Goal: Task Accomplishment & Management: Complete application form

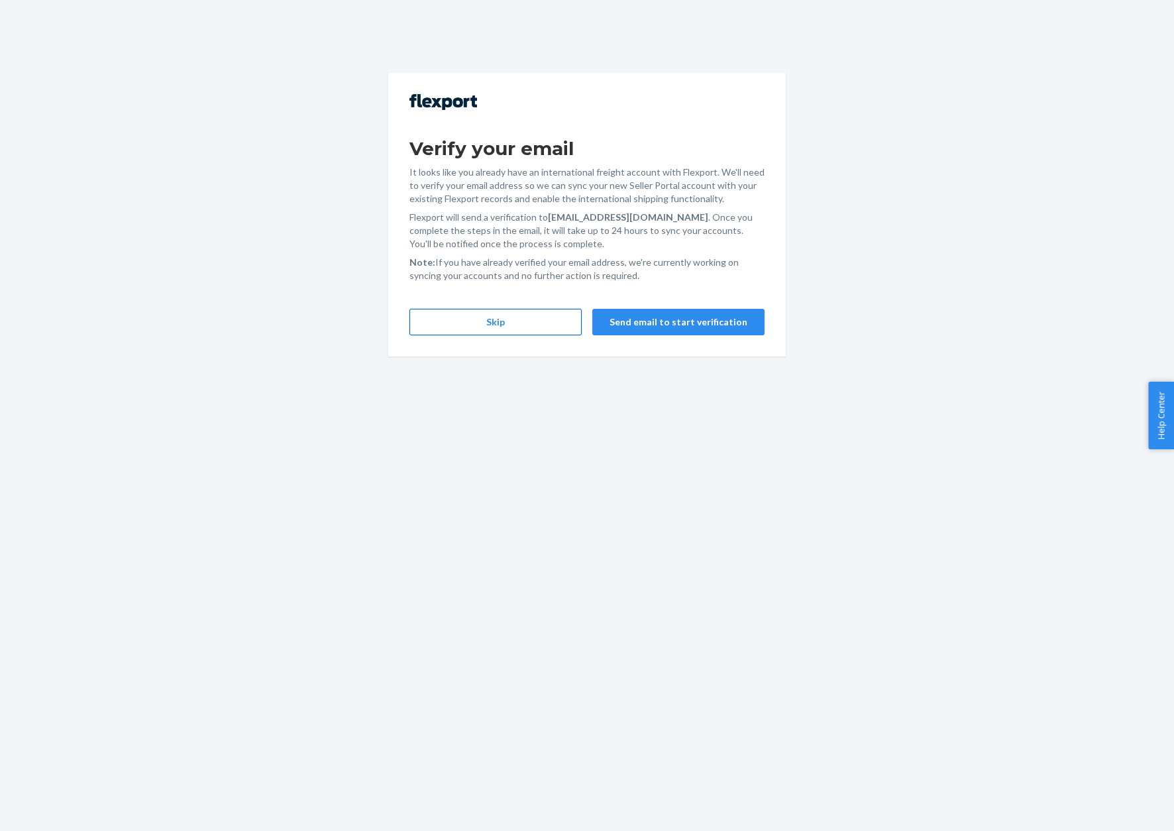
click at [472, 327] on button "Skip" at bounding box center [495, 322] width 172 height 27
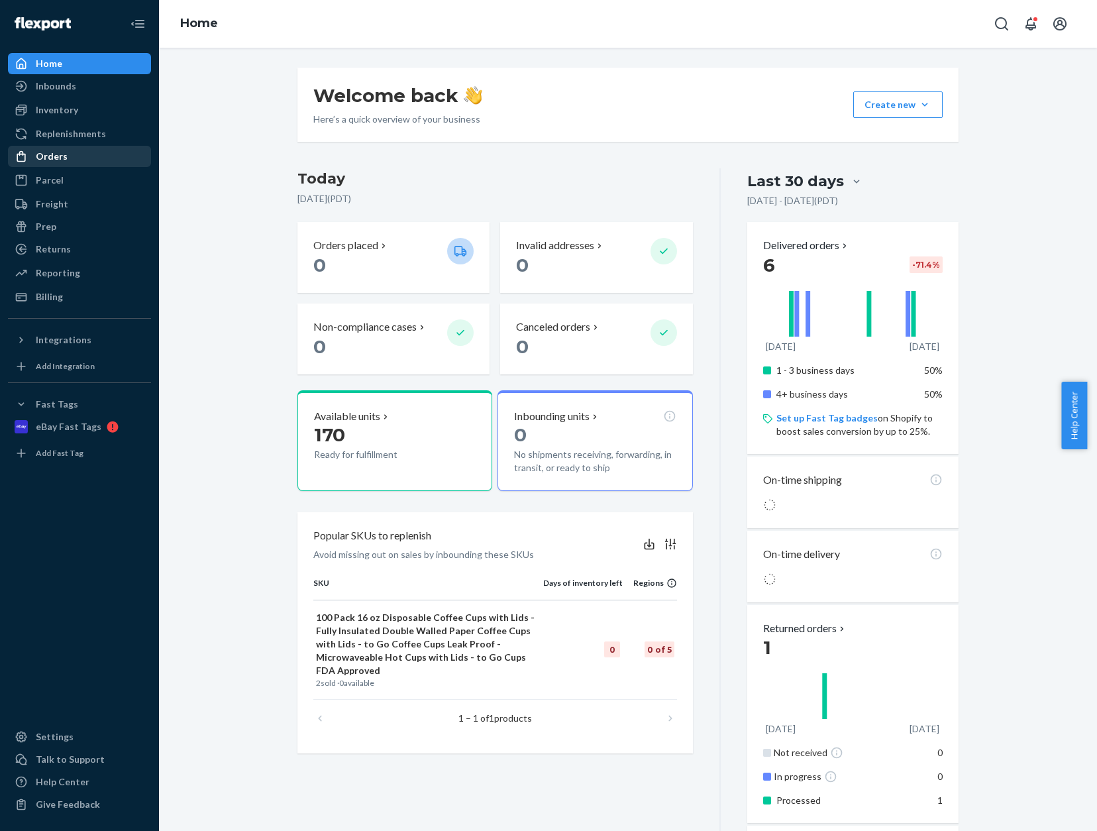
click at [53, 154] on div "Orders" at bounding box center [52, 156] width 32 height 13
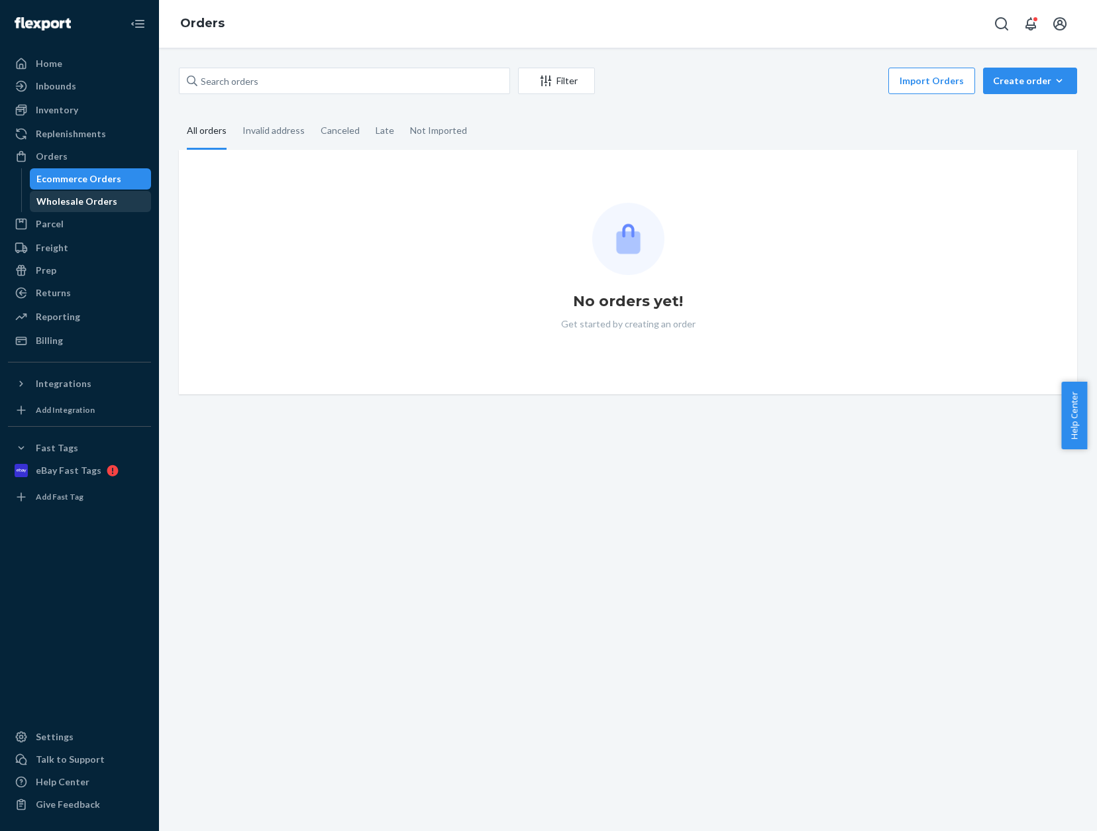
click at [64, 199] on div "Wholesale Orders" at bounding box center [76, 201] width 81 height 13
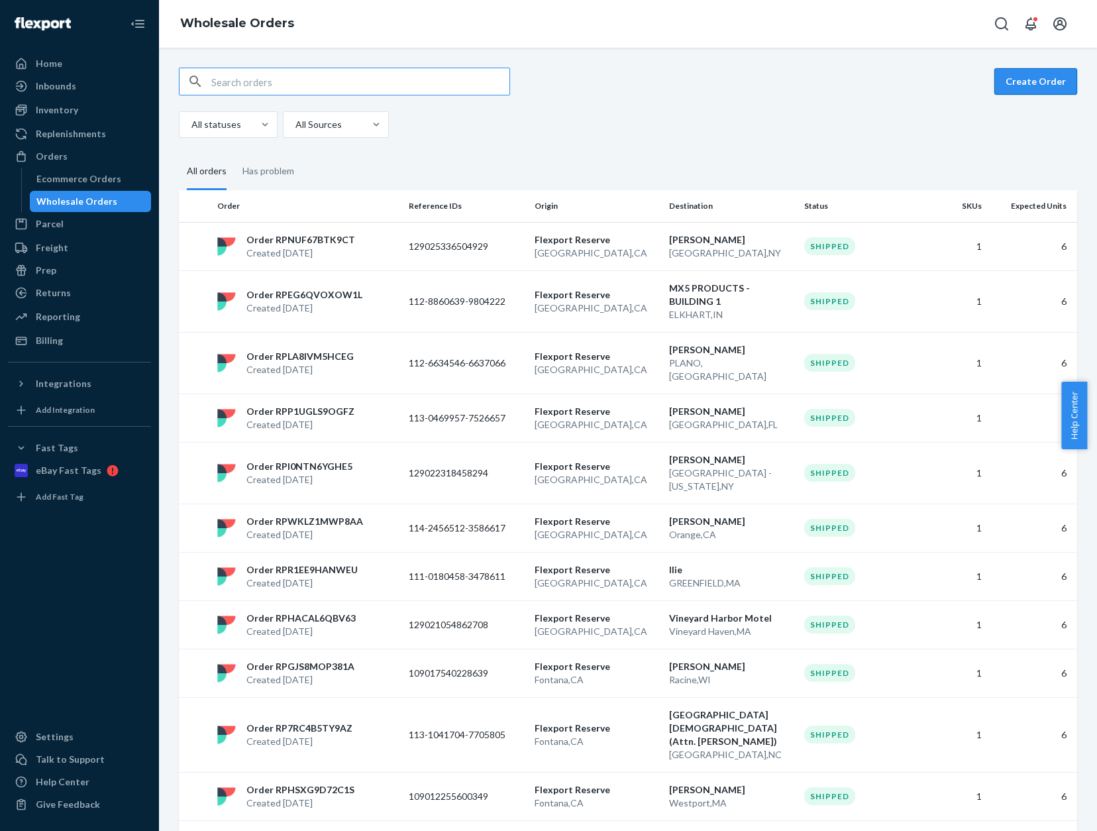
click at [1019, 80] on button "Create Order" at bounding box center [1036, 81] width 83 height 27
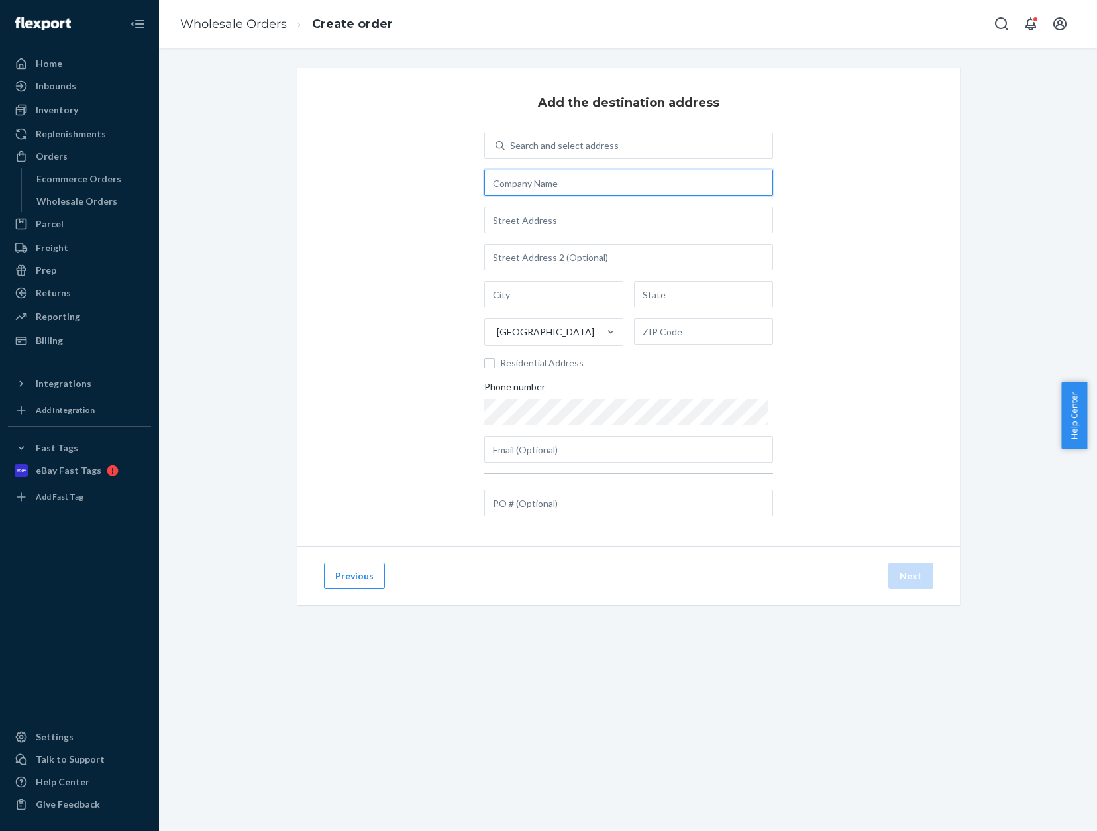
click at [612, 186] on input "text" at bounding box center [628, 183] width 289 height 27
paste input "Vineyard Motel"
type input "Vineyard Motel"
click at [916, 250] on div "Add the destination address Search and select address [GEOGRAPHIC_DATA] Residen…" at bounding box center [628, 307] width 663 height 478
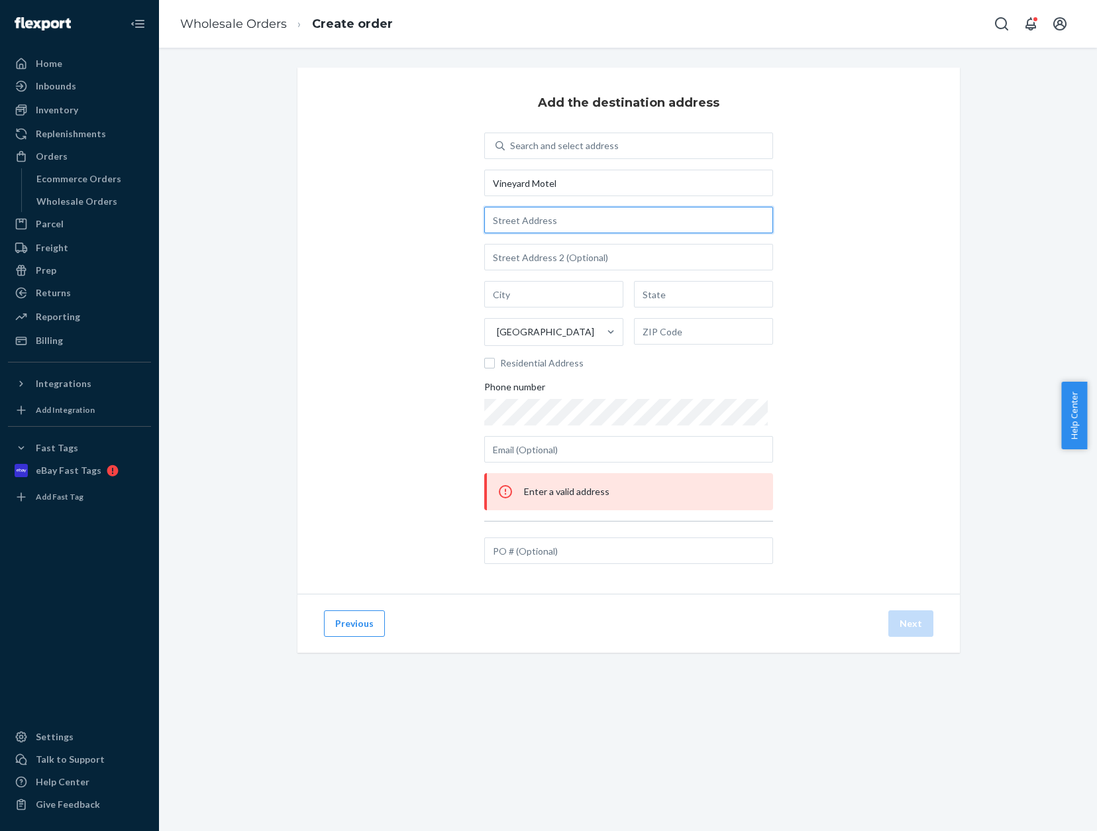
click at [529, 221] on input "text" at bounding box center [628, 220] width 289 height 27
paste input "[STREET_ADDRESS]"
type input "[STREET_ADDRESS]"
click at [522, 294] on input "text" at bounding box center [553, 294] width 139 height 27
paste input "Vineyard Haven"
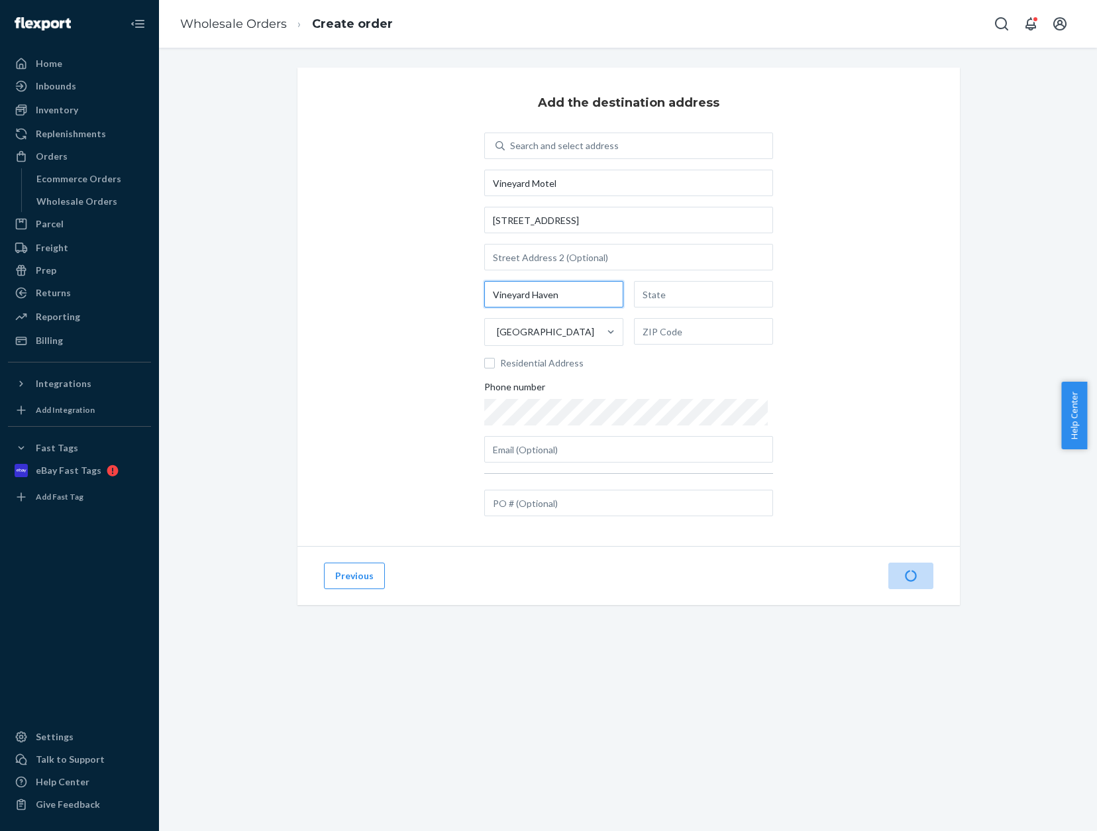
type input "Vineyard Haven"
click at [991, 366] on div "Add the destination address Search and select address [GEOGRAPHIC_DATA][STREET_…" at bounding box center [628, 352] width 918 height 569
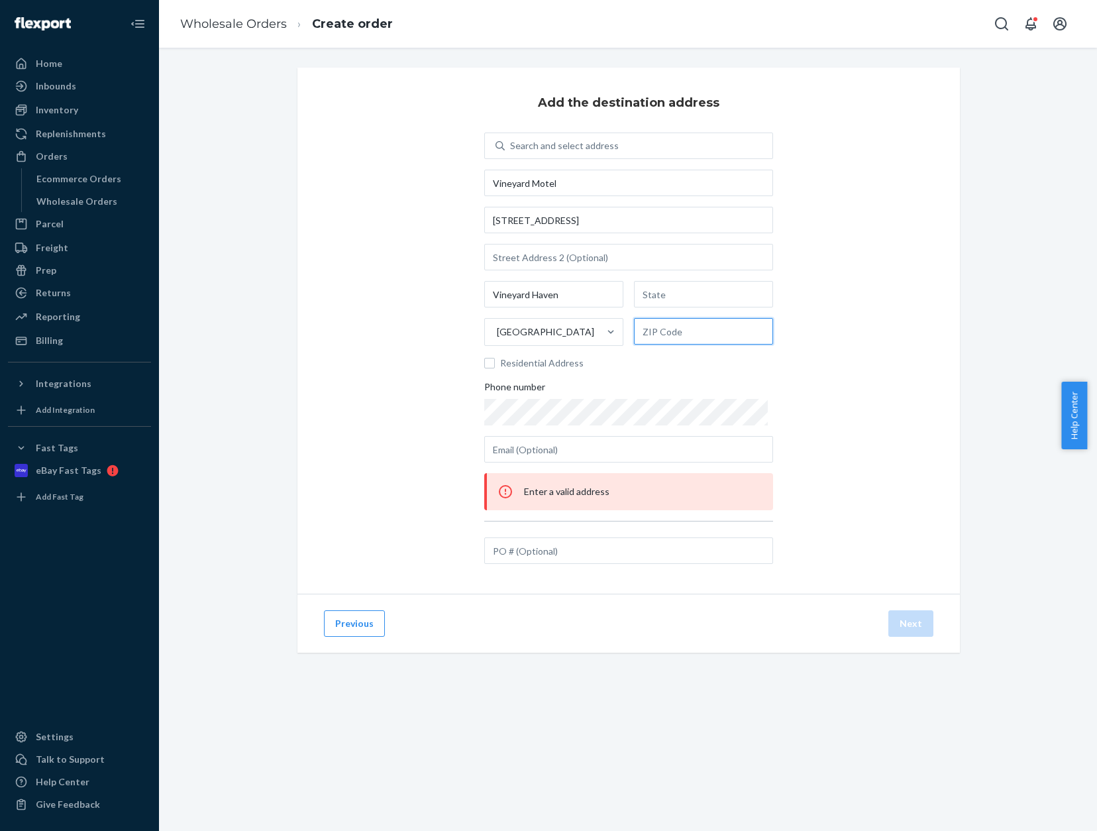
click at [673, 331] on input "text" at bounding box center [703, 331] width 139 height 27
paste input "02568"
type input "02568"
click at [643, 294] on input "text" at bounding box center [703, 294] width 139 height 27
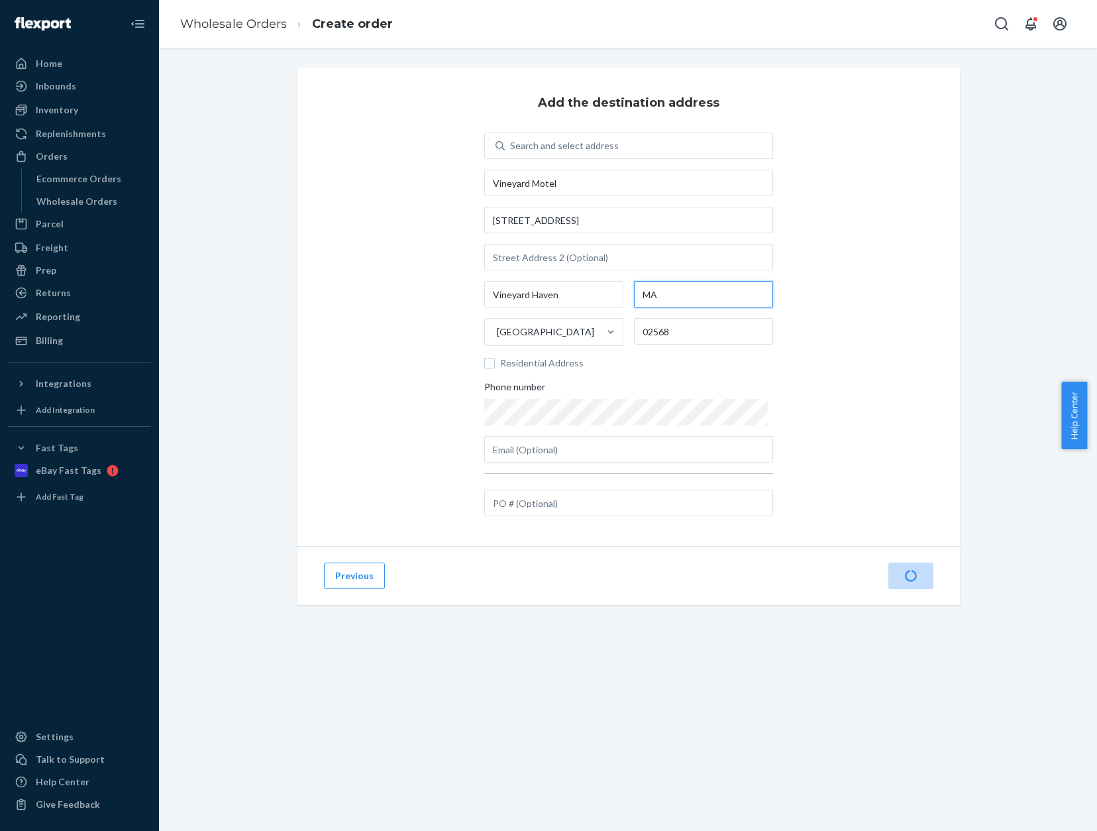
type input "MA"
click at [942, 361] on div "Add the destination address Search and select address [GEOGRAPHIC_DATA][STREET_…" at bounding box center [628, 307] width 663 height 478
drag, startPoint x: 573, startPoint y: 502, endPoint x: 586, endPoint y: 502, distance: 13.3
click at [573, 502] on input "text" at bounding box center [628, 503] width 289 height 27
paste input "129026584488388"
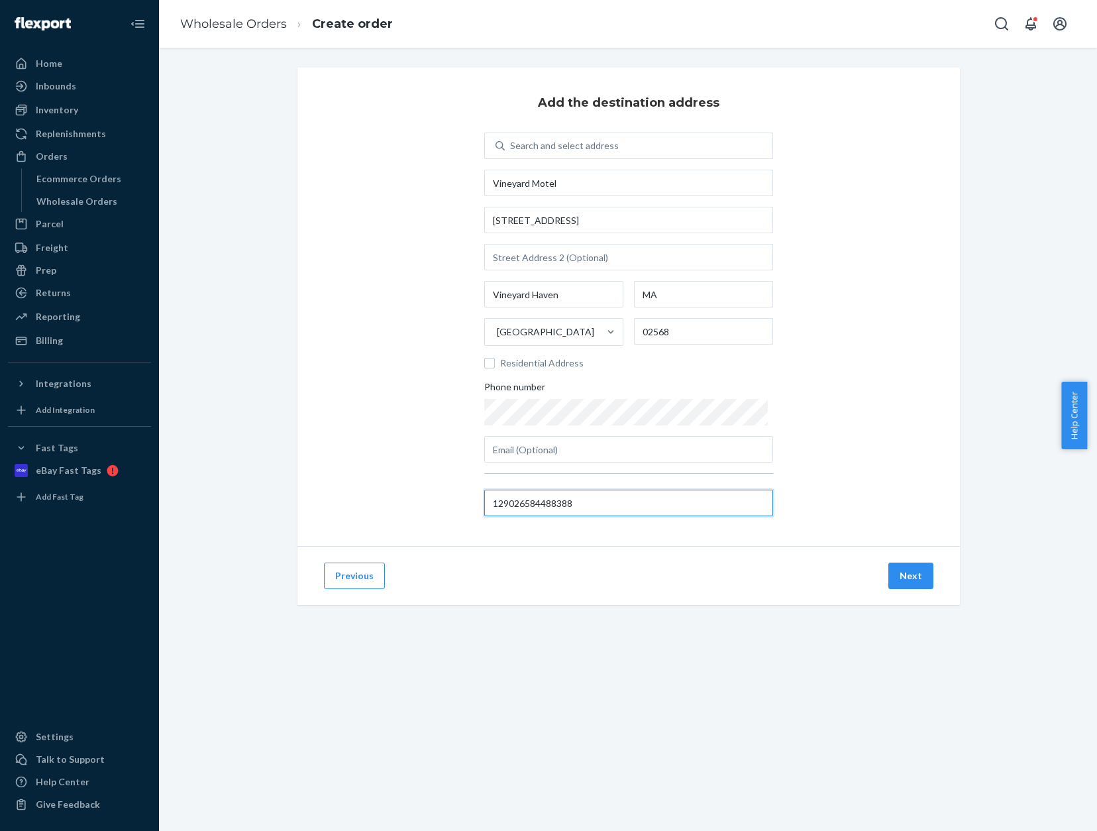
type input "129026584488388"
click at [971, 487] on div "Add the destination address Search and select address [GEOGRAPHIC_DATA][STREET_…" at bounding box center [628, 352] width 918 height 569
click at [971, 486] on div "Add the destination address Search and select address [GEOGRAPHIC_DATA][STREET_…" at bounding box center [628, 352] width 918 height 569
click at [903, 578] on button "Next" at bounding box center [911, 576] width 45 height 27
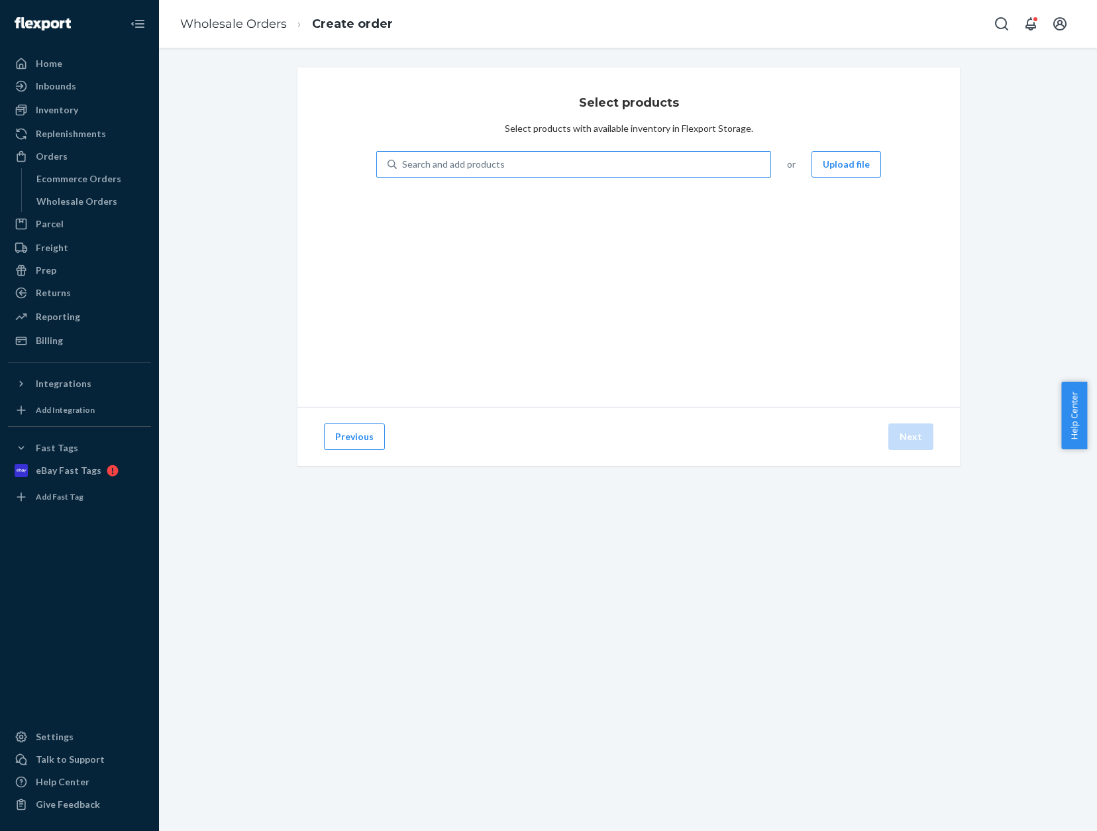
click at [678, 160] on div "Search and add products" at bounding box center [584, 164] width 374 height 24
click at [404, 160] on input "Search and add products" at bounding box center [402, 164] width 1 height 13
type input "cups"
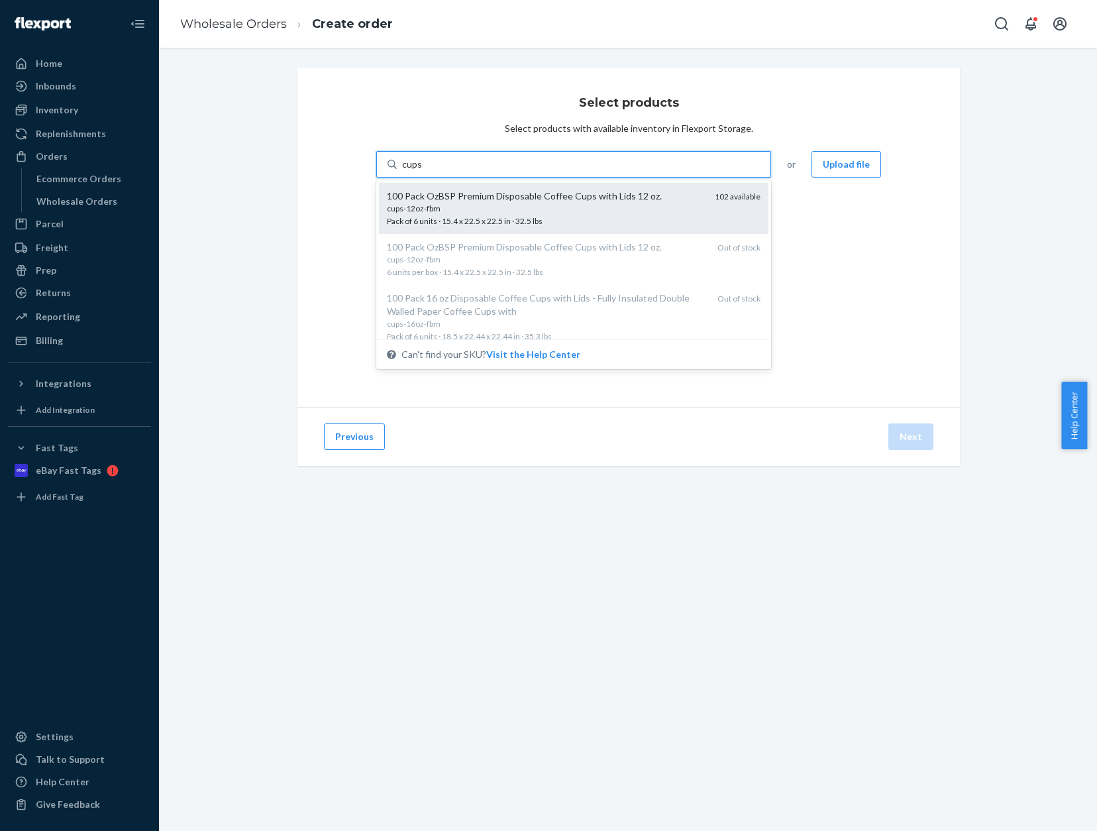
click at [603, 200] on div "100 Pack OzBSP Premium Disposable Coffee Cups with Lids 12 oz." at bounding box center [545, 195] width 317 height 13
click at [422, 171] on input "cups" at bounding box center [412, 164] width 20 height 13
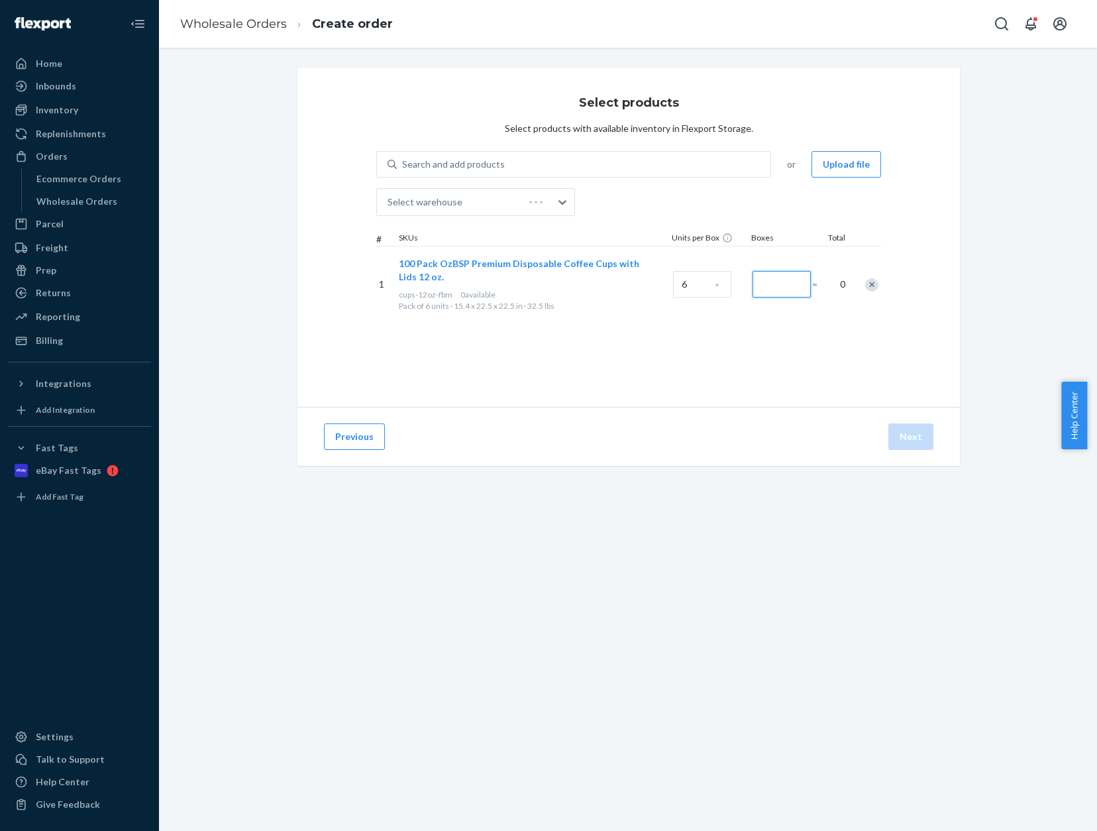
click at [772, 281] on input "Number of boxes" at bounding box center [782, 284] width 58 height 27
type input "1"
click at [755, 405] on div "Select products Select products with available inventory in Flexport Storage. S…" at bounding box center [628, 237] width 663 height 339
click at [916, 431] on button "Next" at bounding box center [911, 436] width 45 height 27
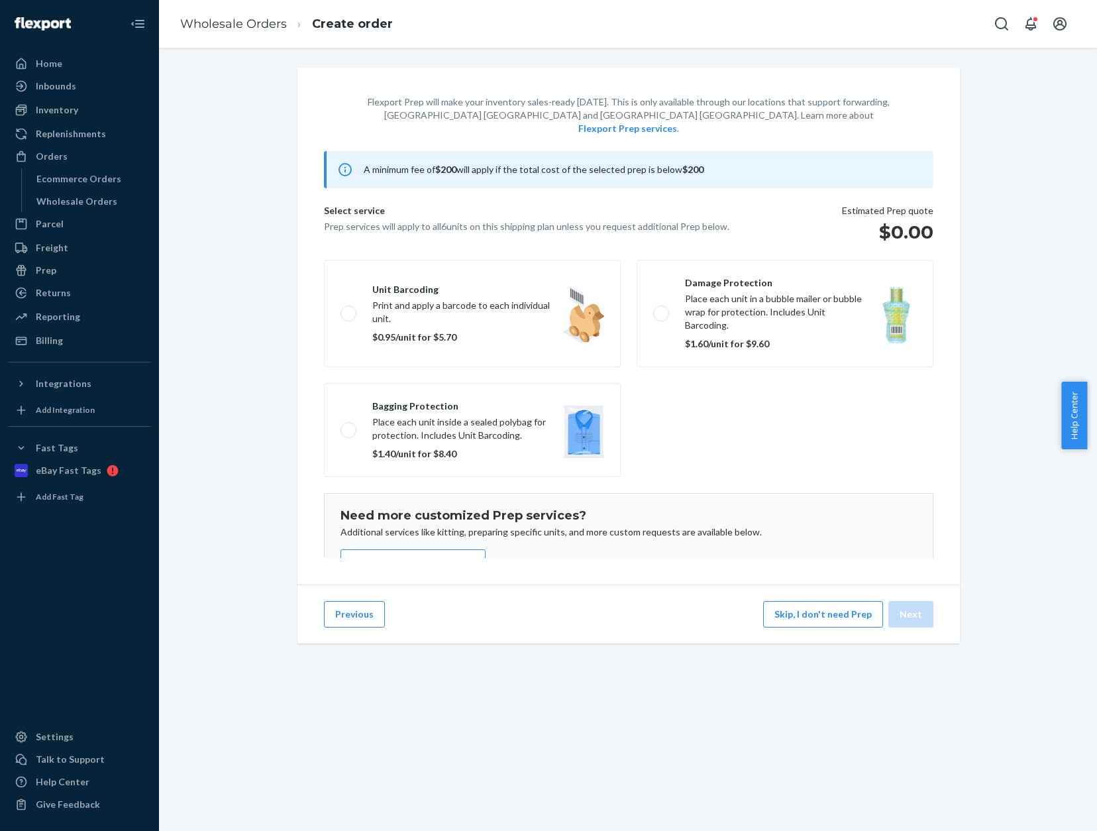
scroll to position [66, 0]
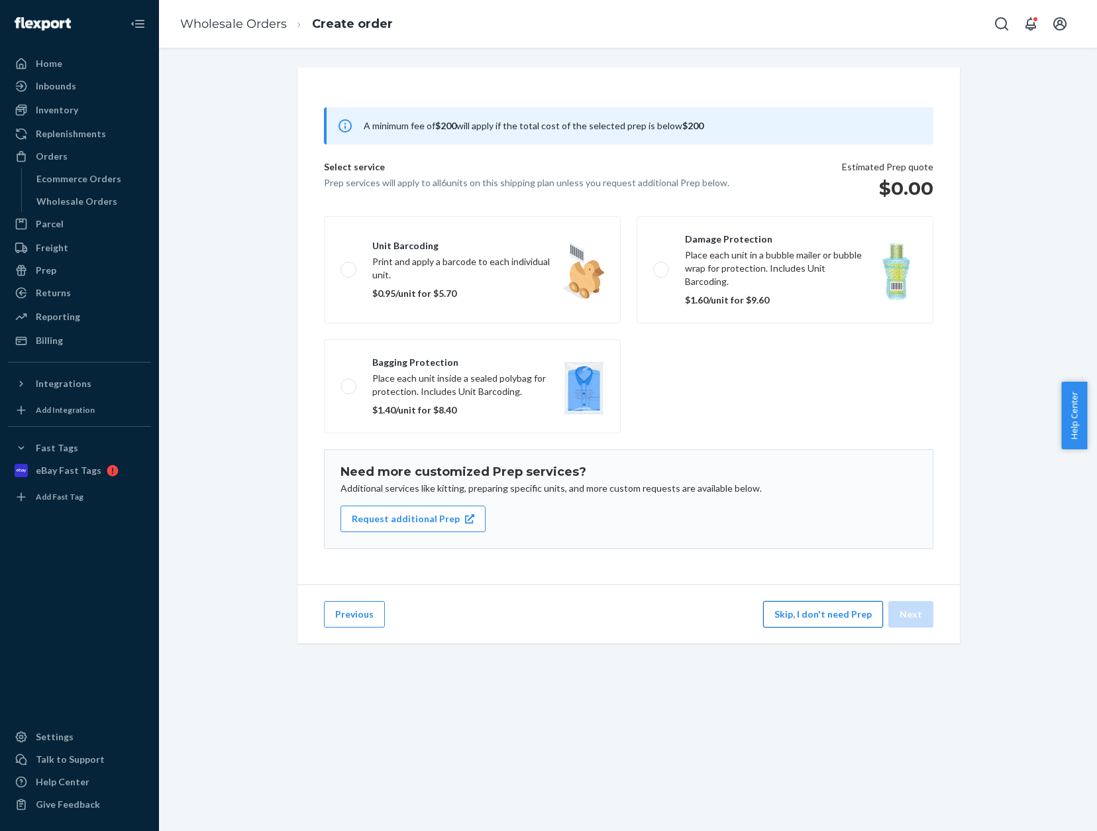
click at [802, 620] on button "Skip, I don't need Prep" at bounding box center [823, 614] width 120 height 27
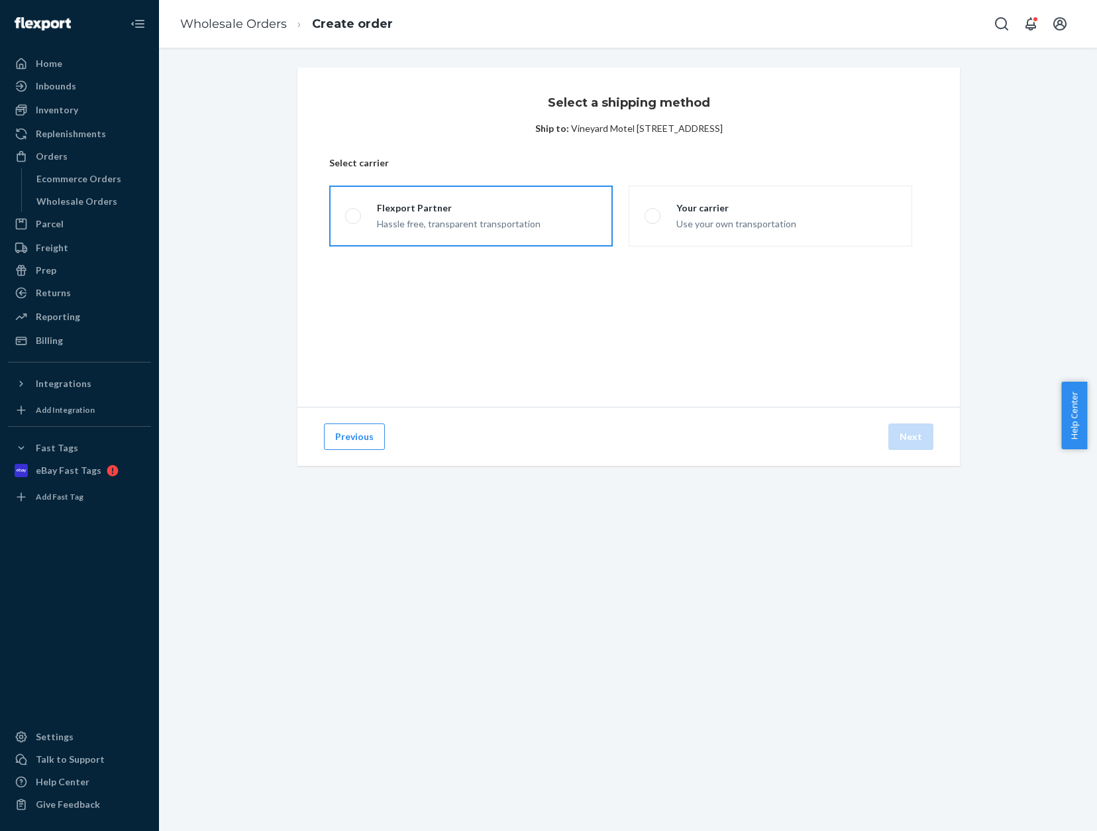
click at [347, 219] on span at bounding box center [353, 216] width 16 height 16
click at [347, 219] on input "Flexport Partner Hassle free, transparent transportation" at bounding box center [349, 216] width 9 height 9
radio input "true"
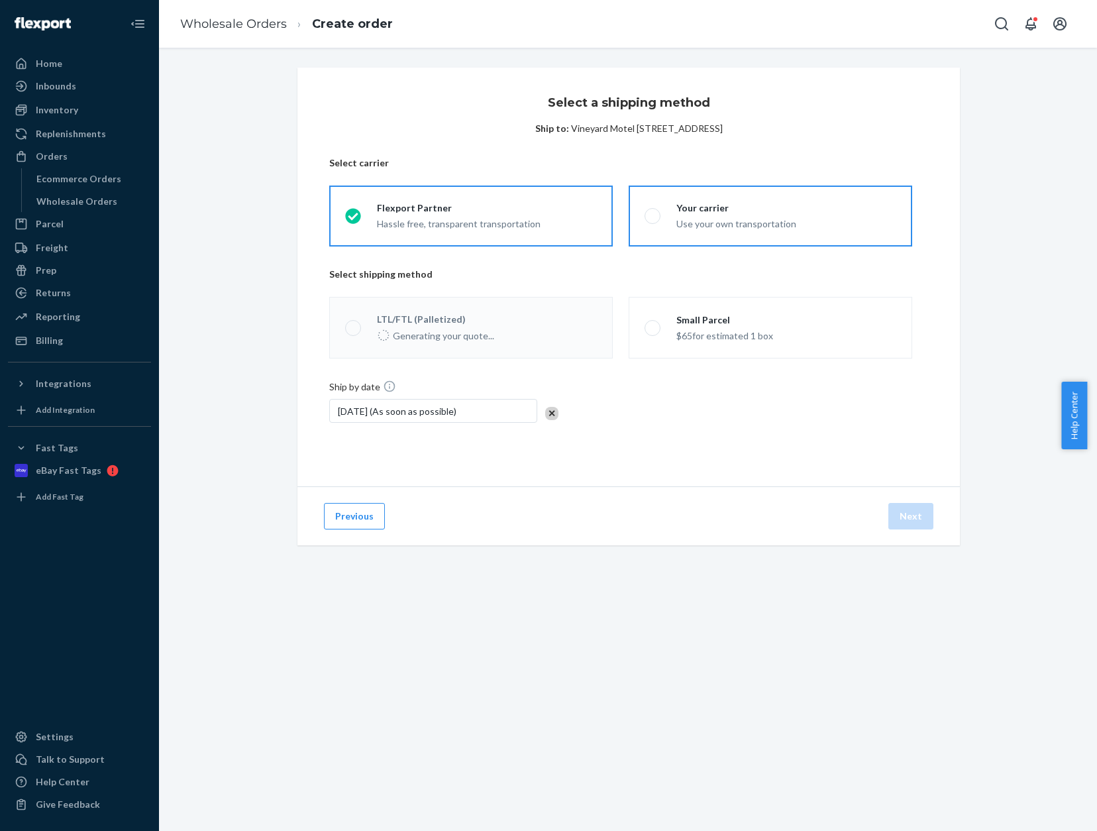
click at [647, 223] on span at bounding box center [653, 216] width 16 height 16
click at [647, 221] on input "Your carrier Use your own transportation" at bounding box center [649, 216] width 9 height 9
radio input "true"
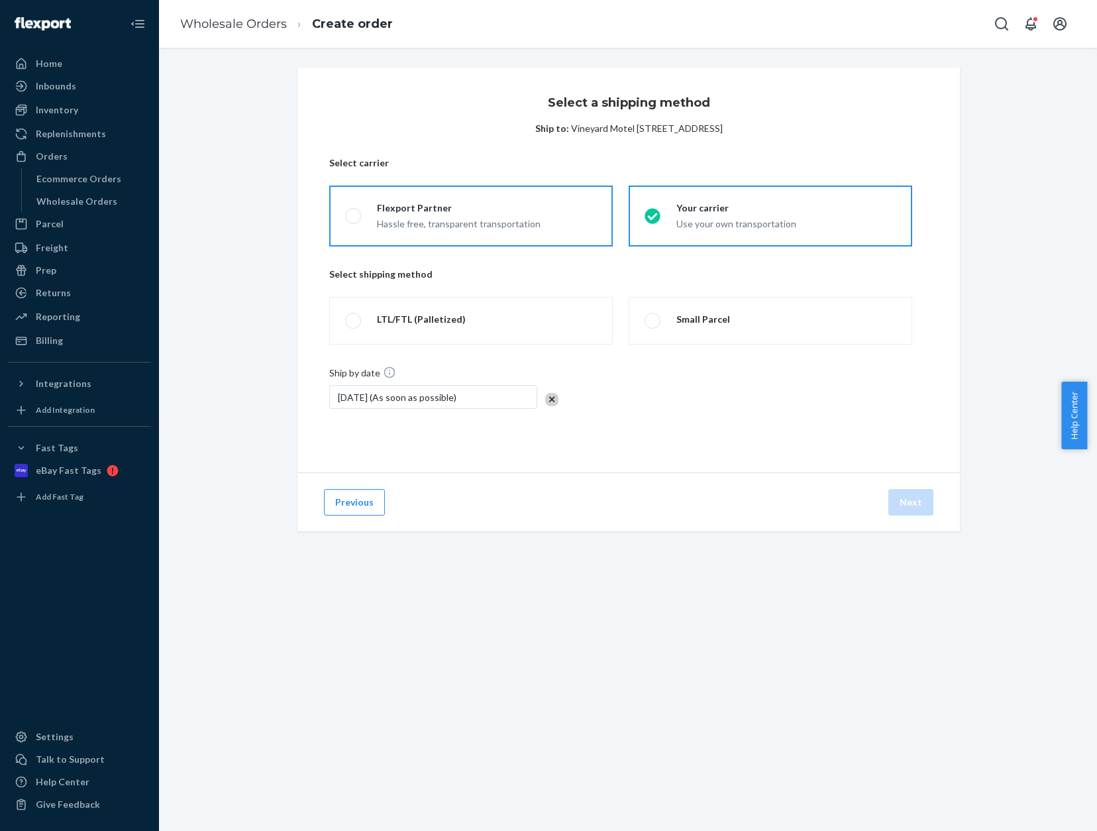
click at [448, 225] on div "Hassle free, transparent transportation" at bounding box center [459, 223] width 164 height 16
click at [354, 221] on input "Flexport Partner Hassle free, transparent transportation" at bounding box center [349, 216] width 9 height 9
radio input "true"
radio input "false"
click at [358, 519] on button "Previous" at bounding box center [354, 515] width 61 height 27
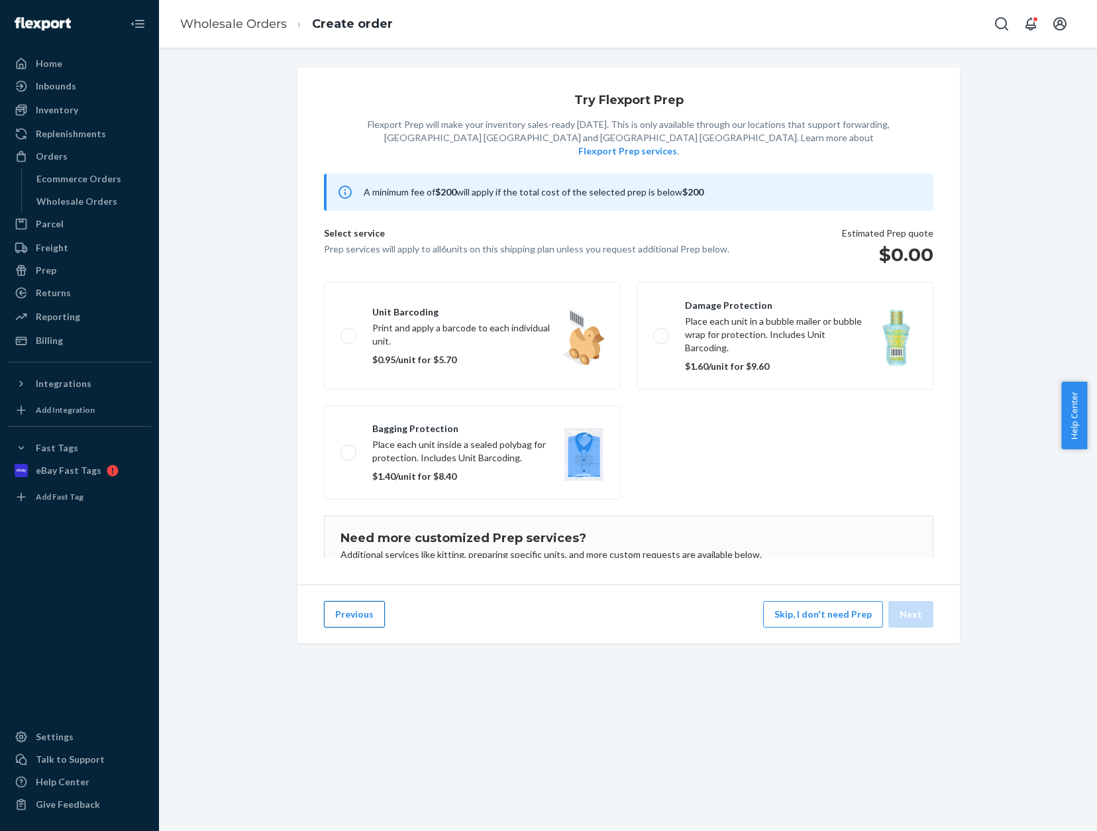
click at [362, 623] on button "Previous" at bounding box center [354, 614] width 61 height 27
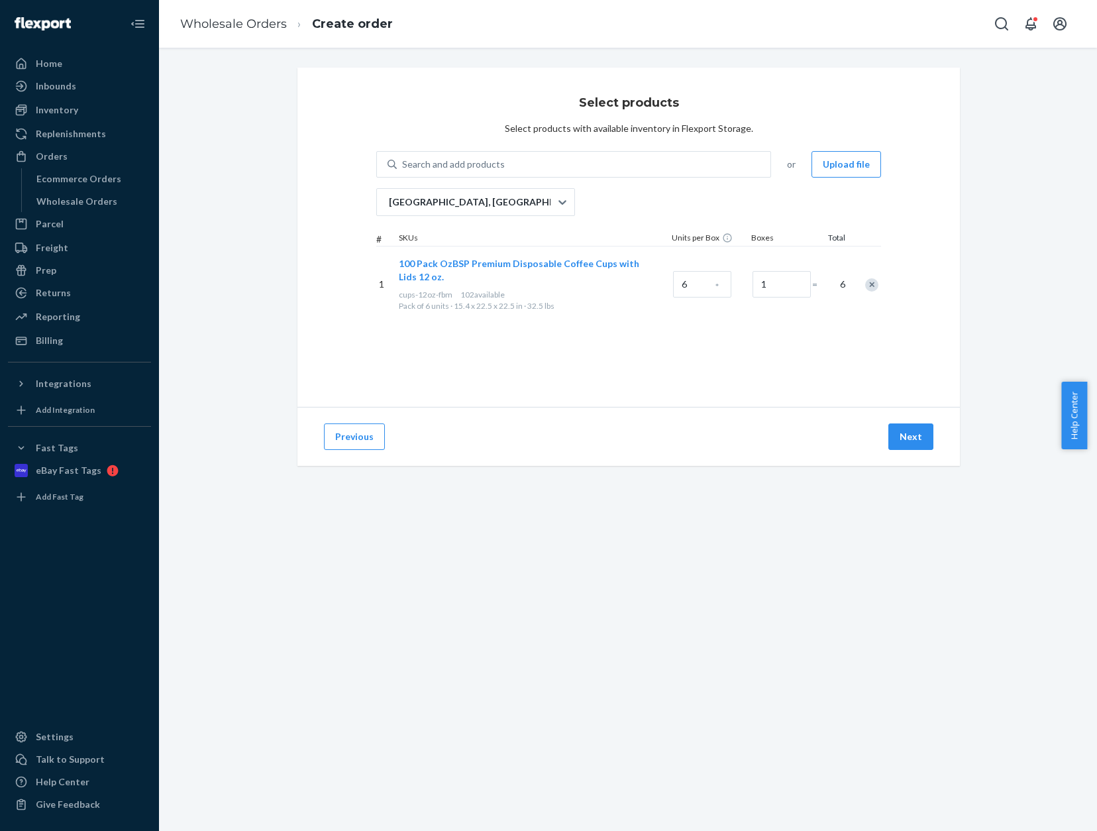
click at [674, 370] on div "Select products Select products with available inventory in Flexport Storage. S…" at bounding box center [628, 237] width 663 height 339
click at [910, 436] on button "Next" at bounding box center [911, 436] width 45 height 27
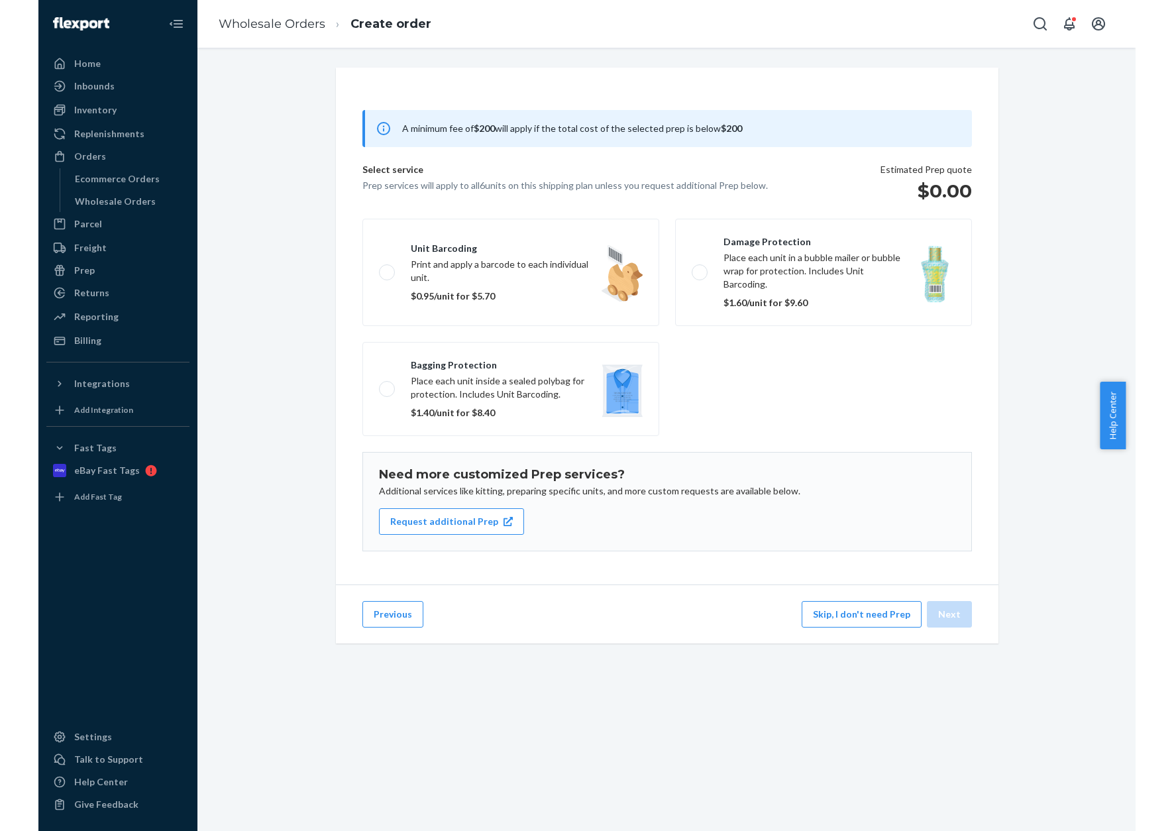
scroll to position [86, 0]
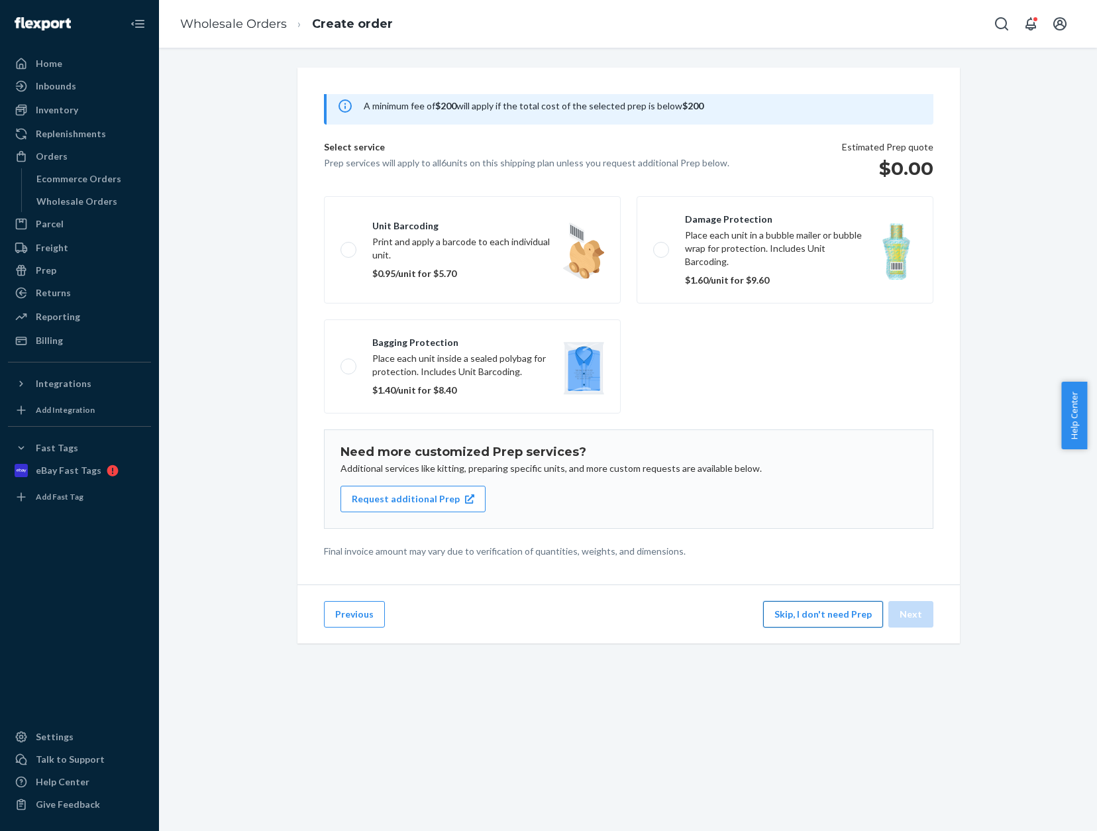
click at [788, 627] on button "Skip, I don't need Prep" at bounding box center [823, 614] width 120 height 27
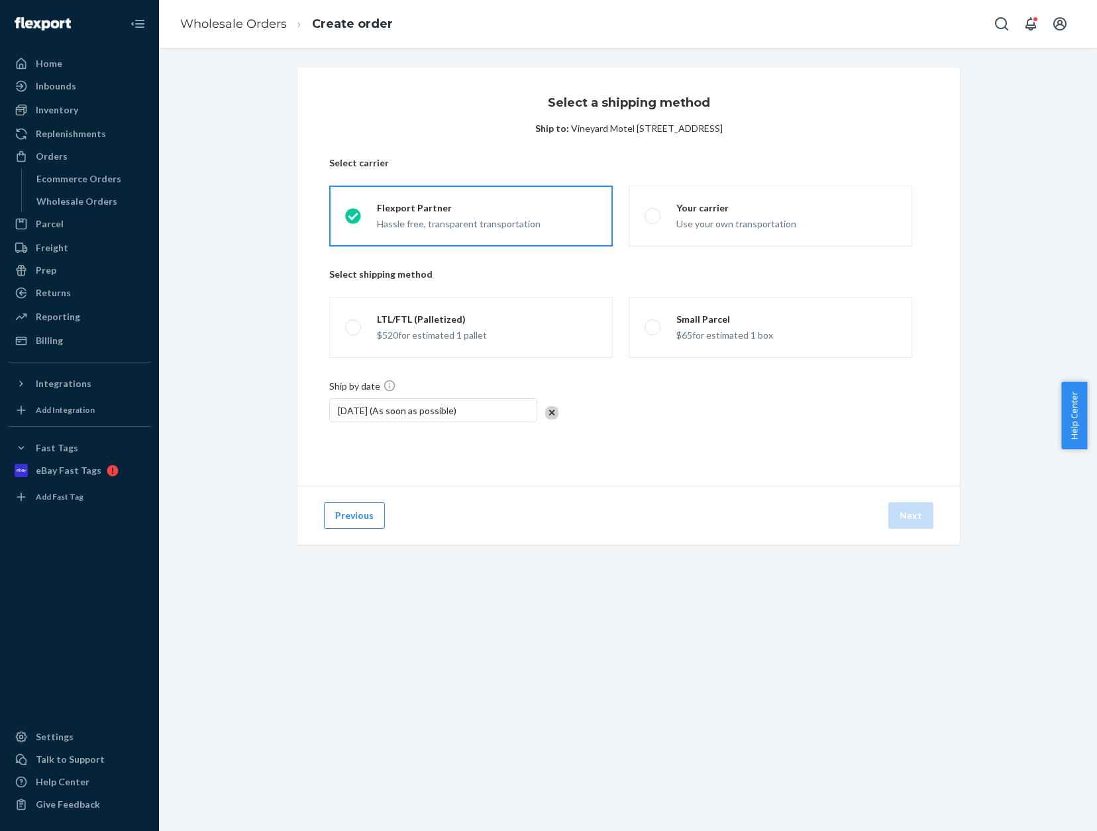
click at [494, 411] on div "[DATE] (As soon as possible)" at bounding box center [433, 410] width 208 height 24
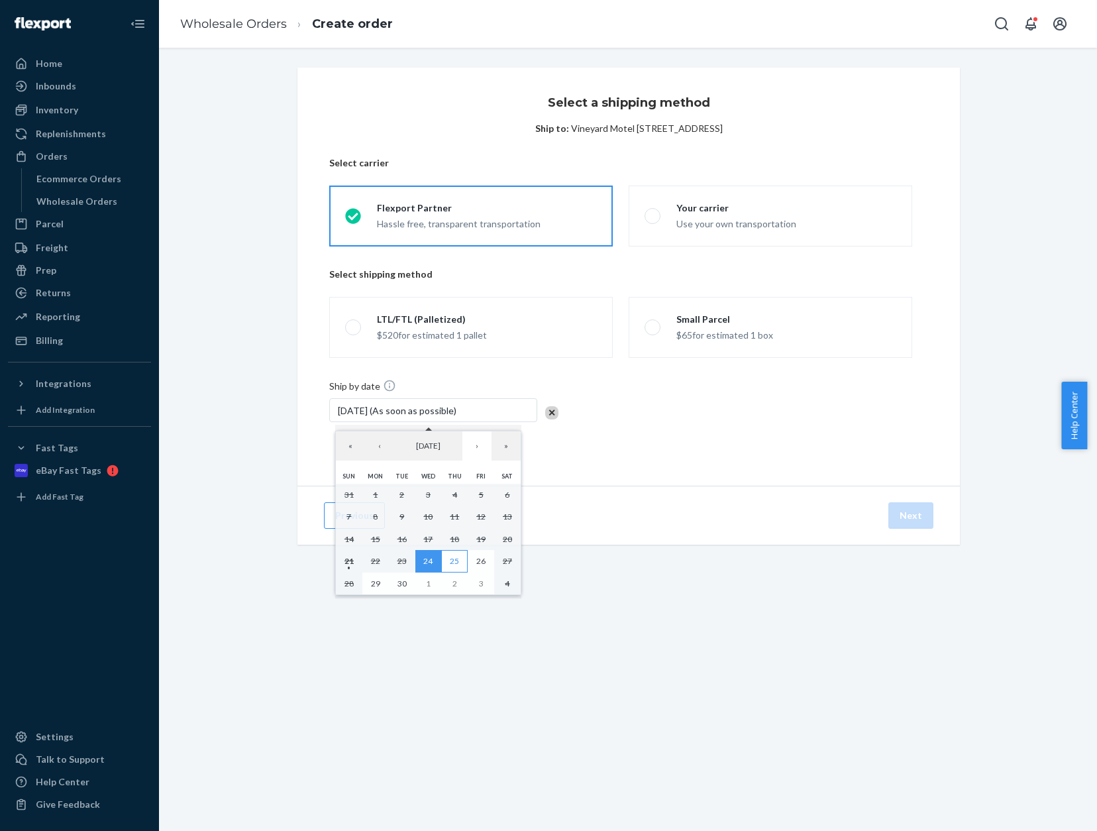
click at [453, 561] on abbr "25" at bounding box center [454, 561] width 9 height 10
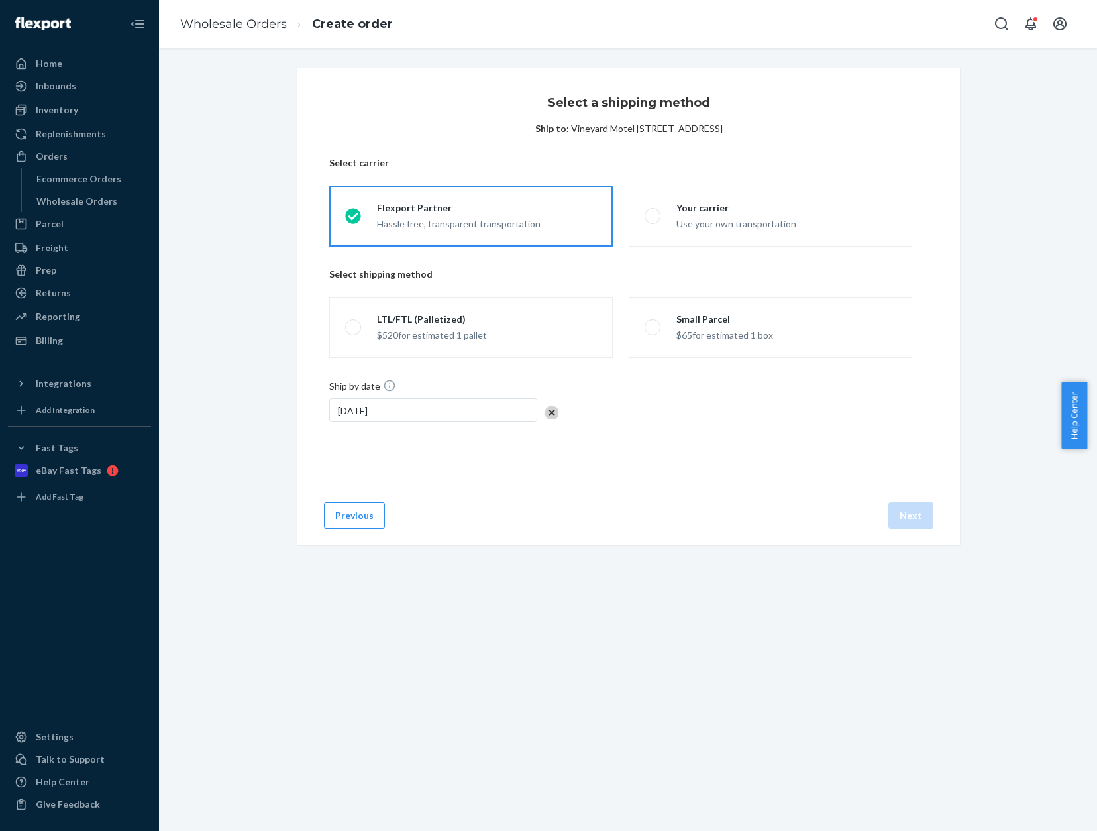
click at [455, 408] on div "[DATE]" at bounding box center [433, 410] width 208 height 24
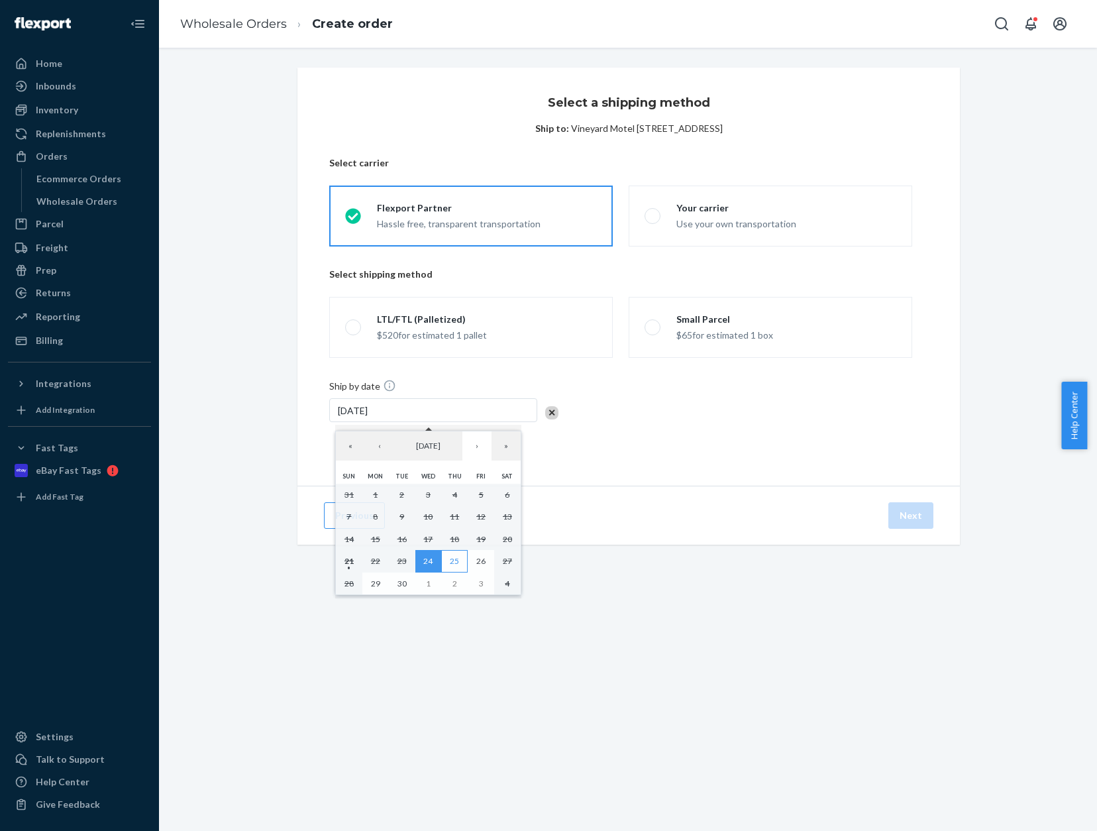
click at [453, 558] on abbr "25" at bounding box center [454, 561] width 9 height 10
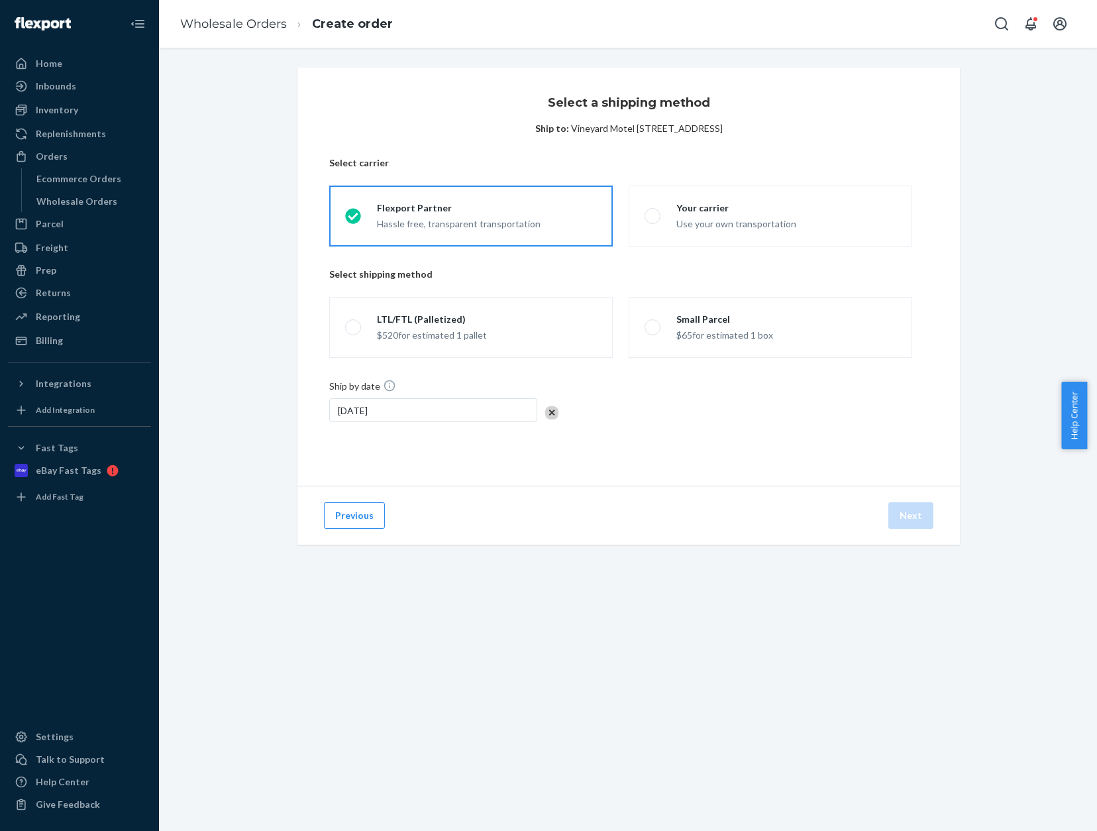
click at [469, 406] on div "[DATE]" at bounding box center [433, 410] width 208 height 24
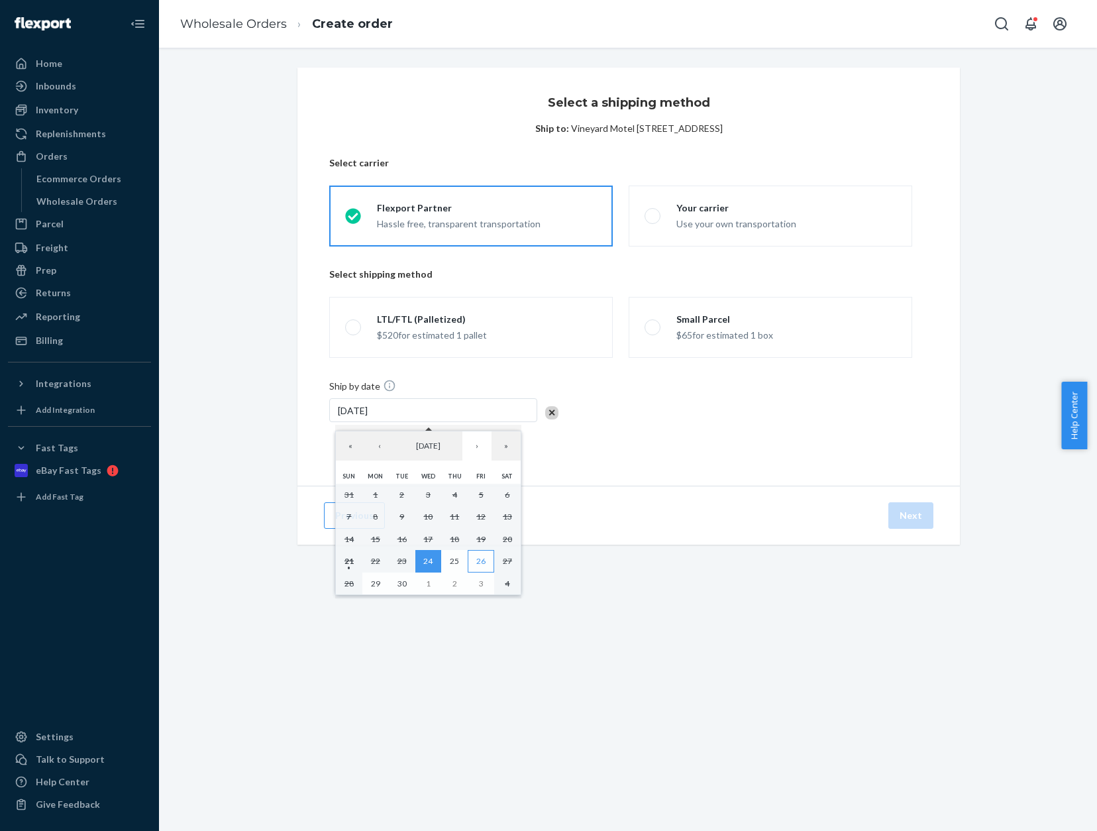
click at [482, 560] on abbr "26" at bounding box center [480, 561] width 9 height 10
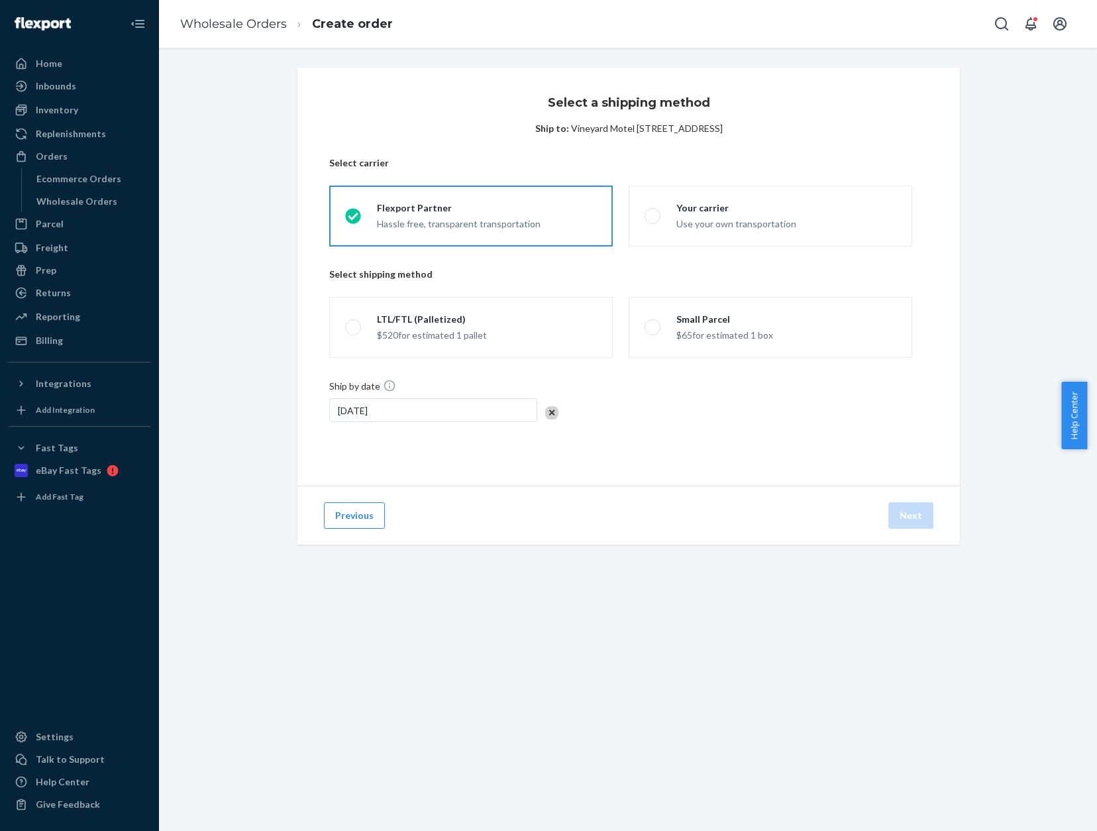
click at [635, 531] on div "Previous Next" at bounding box center [628, 515] width 663 height 59
click at [428, 409] on div "[DATE]" at bounding box center [433, 410] width 208 height 24
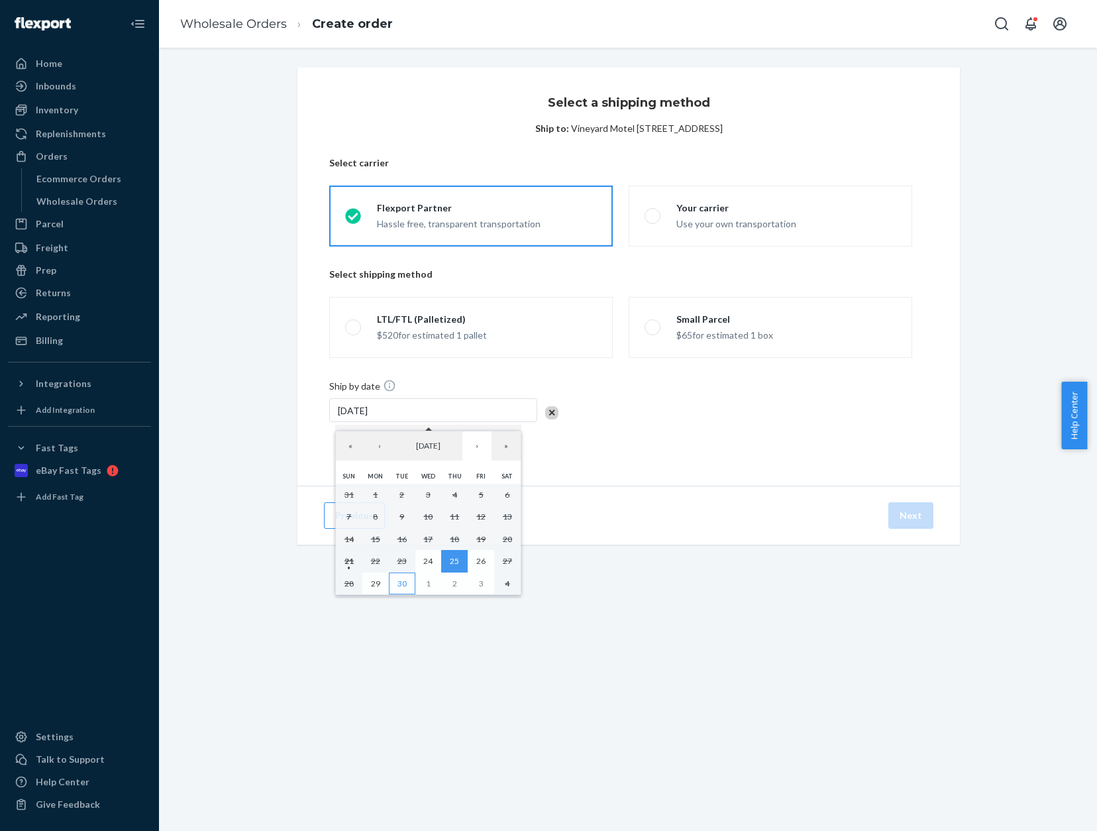
click at [398, 582] on abbr "30" at bounding box center [402, 583] width 9 height 10
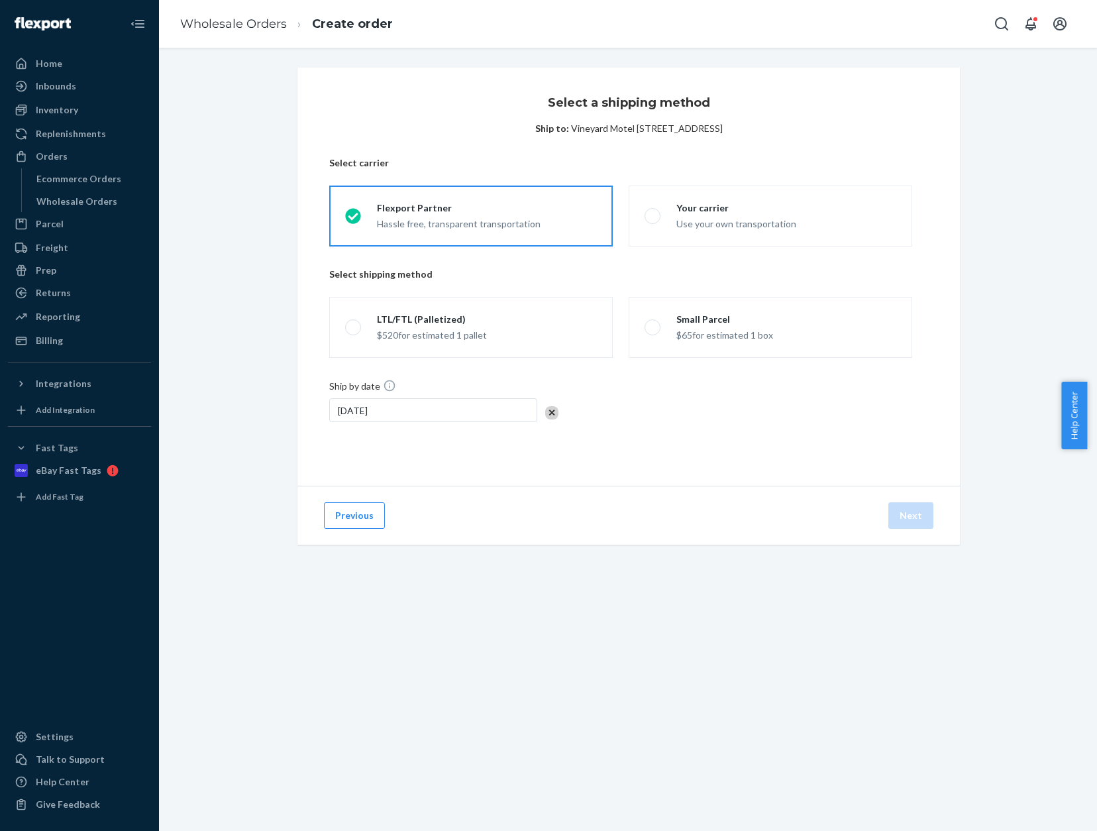
click at [646, 510] on div "Previous Next" at bounding box center [628, 515] width 663 height 59
click at [449, 407] on div "[DATE]" at bounding box center [433, 410] width 208 height 24
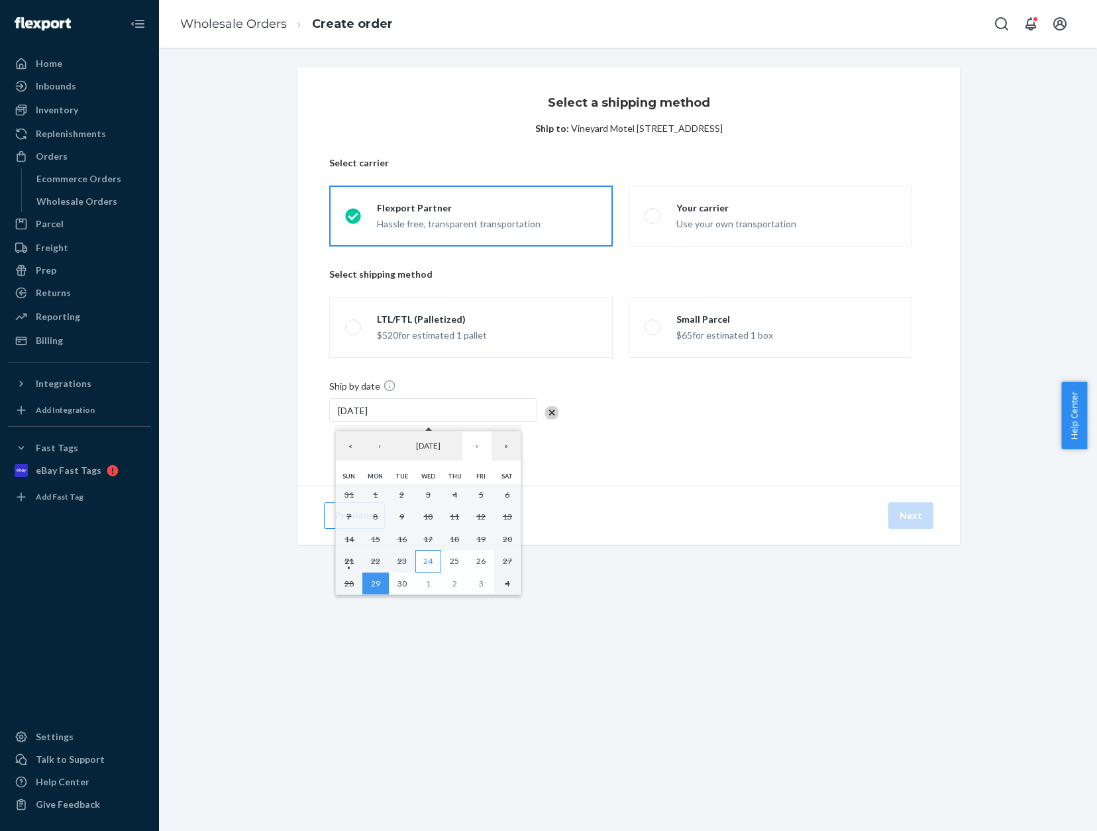
click at [429, 559] on abbr "24" at bounding box center [427, 561] width 9 height 10
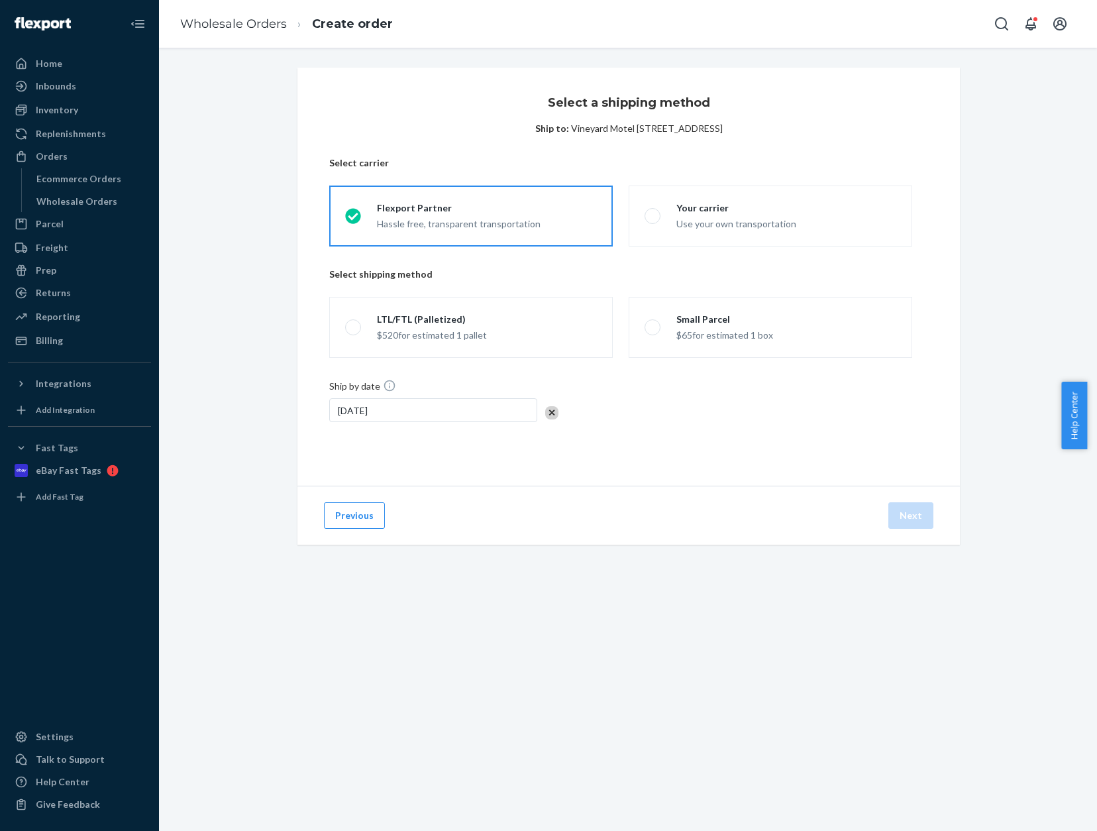
click at [442, 409] on div "[DATE]" at bounding box center [433, 410] width 208 height 24
click at [614, 515] on div "Previous Next" at bounding box center [628, 515] width 663 height 59
click at [348, 520] on button "Previous" at bounding box center [354, 515] width 61 height 27
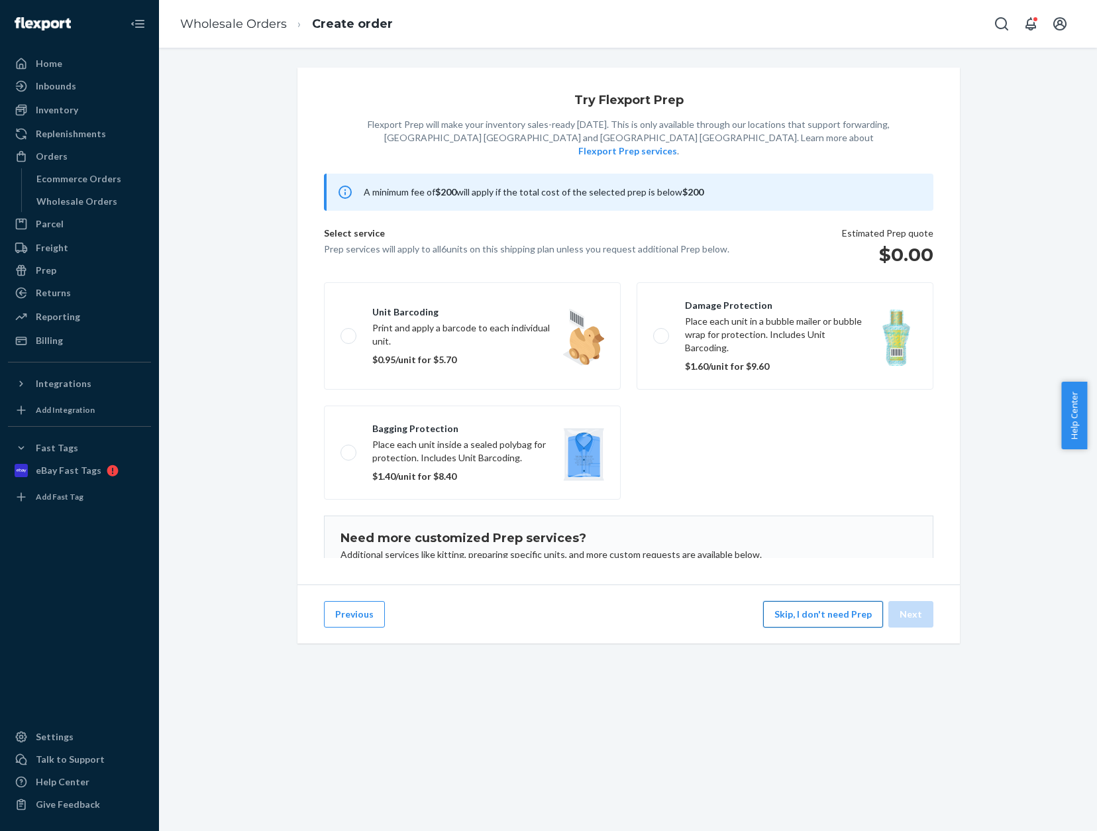
click at [822, 627] on button "Skip, I don't need Prep" at bounding box center [823, 614] width 120 height 27
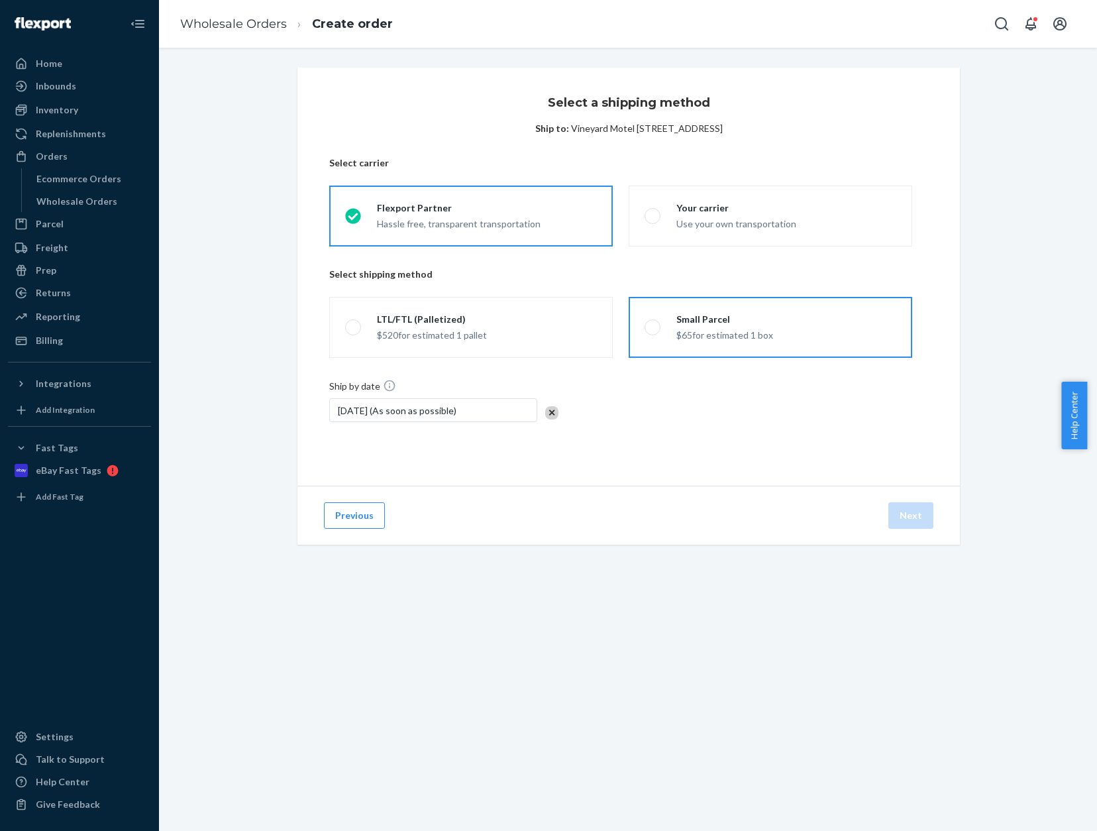
click at [650, 331] on span at bounding box center [653, 327] width 16 height 16
click at [650, 331] on input "Small Parcel $65 for estimated 1 box" at bounding box center [649, 327] width 9 height 9
radio input "true"
click at [917, 511] on button "Next" at bounding box center [911, 515] width 45 height 27
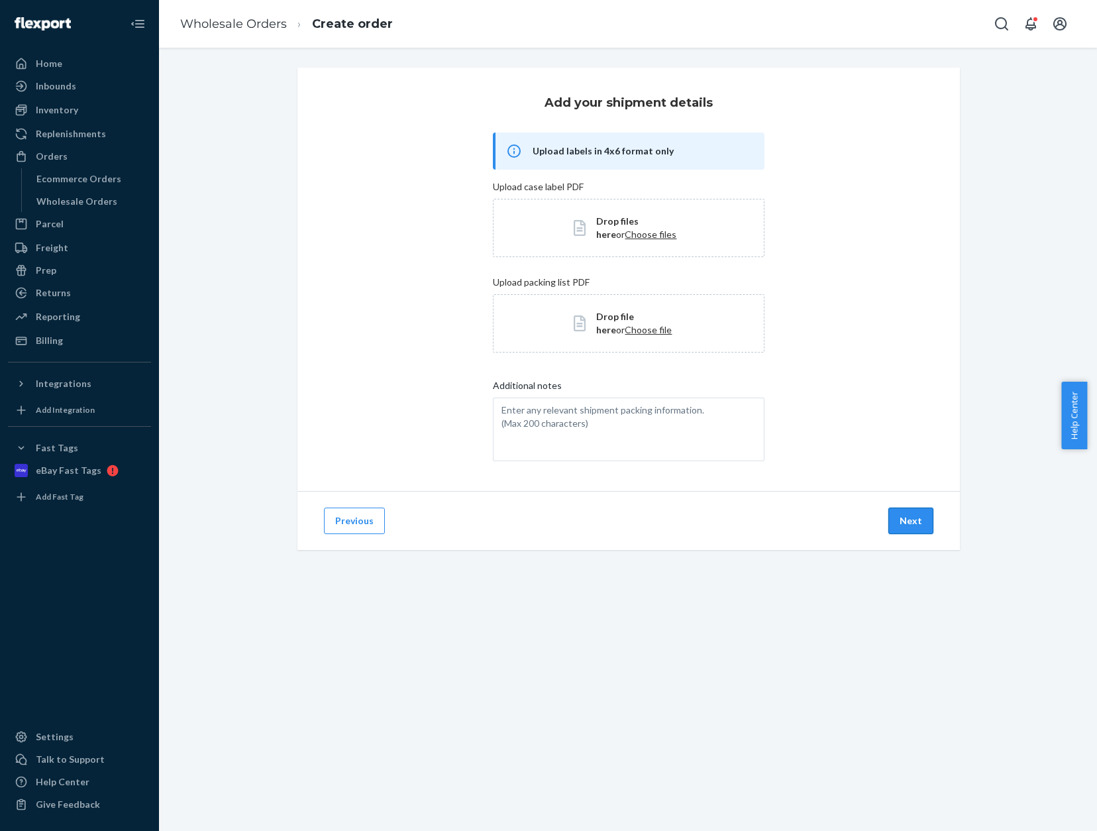
click at [907, 520] on button "Next" at bounding box center [911, 521] width 45 height 27
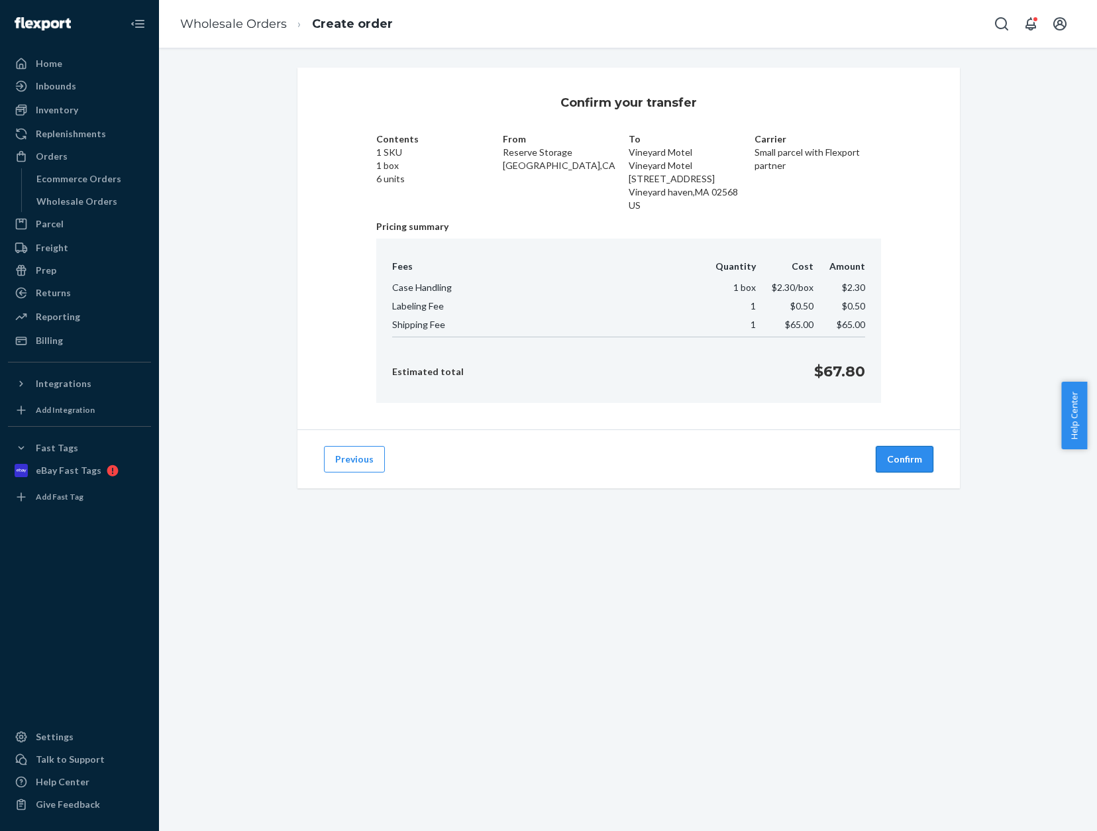
click at [894, 462] on button "Confirm" at bounding box center [905, 459] width 58 height 27
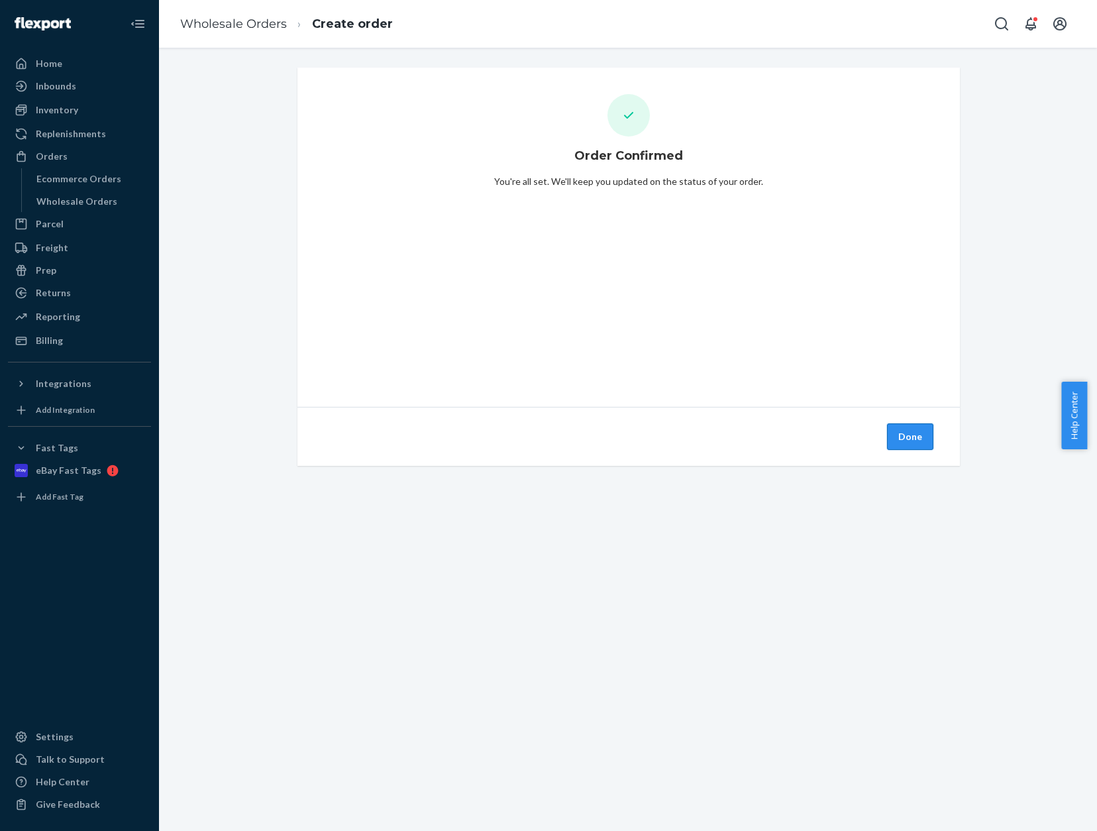
click at [902, 439] on button "Done" at bounding box center [910, 436] width 46 height 27
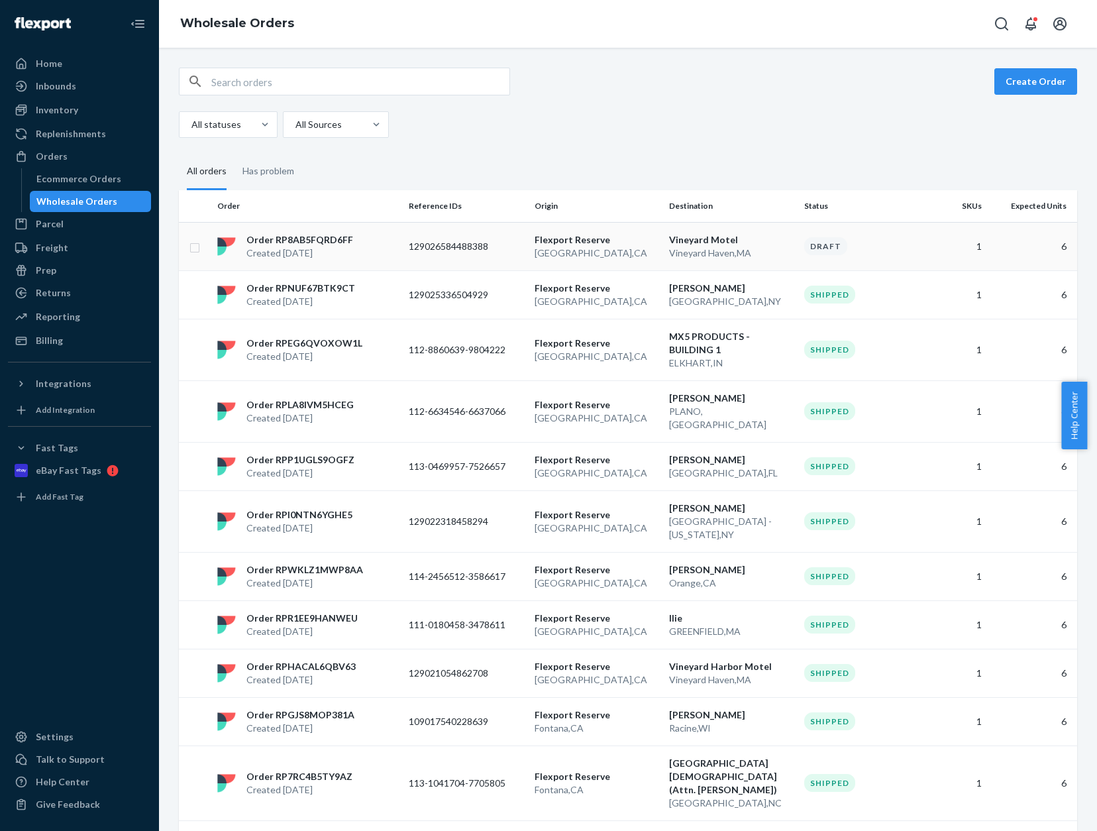
click at [345, 252] on p "Created [DATE]" at bounding box center [299, 252] width 107 height 13
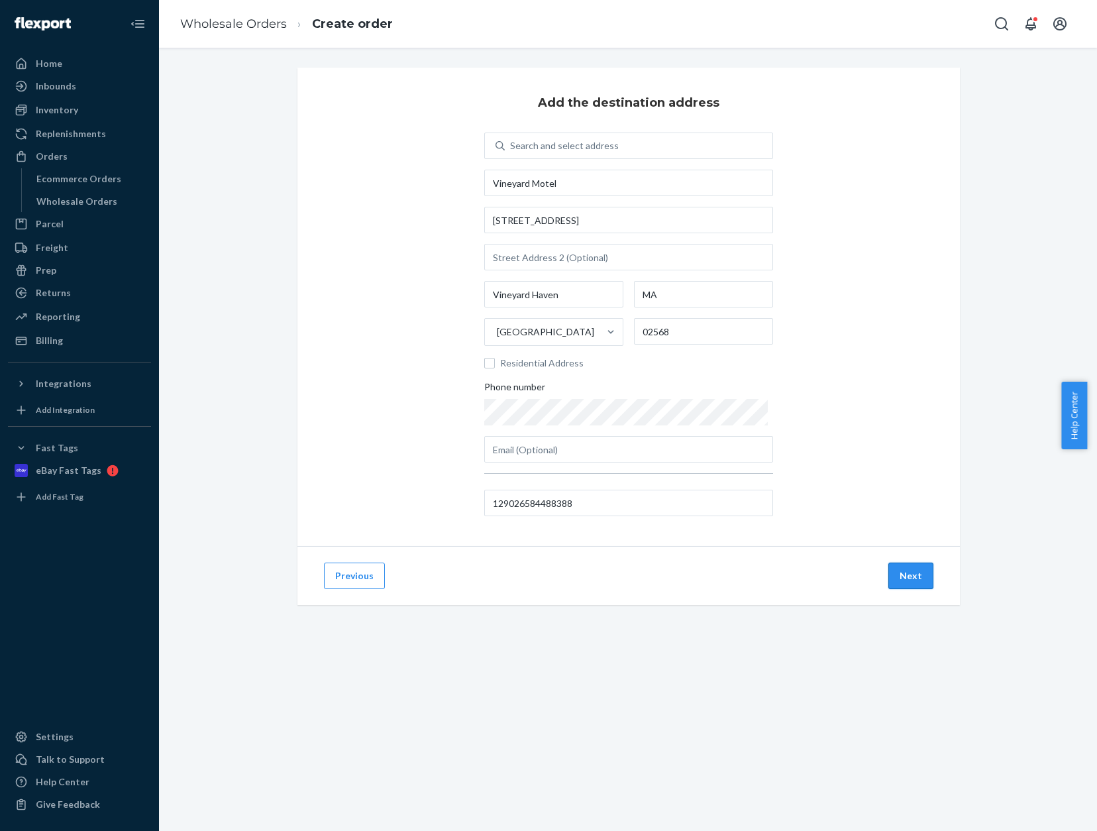
click at [899, 575] on button "Next" at bounding box center [911, 576] width 45 height 27
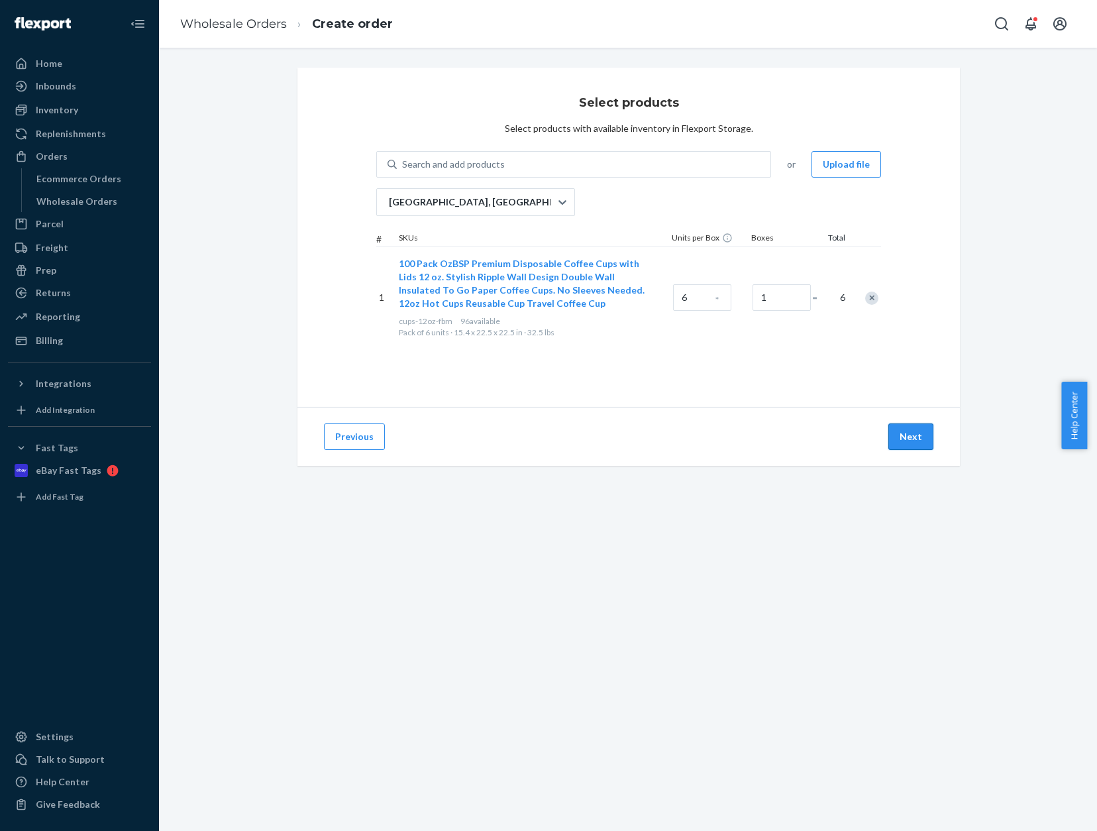
click at [928, 433] on button "Next" at bounding box center [911, 436] width 45 height 27
click at [50, 199] on div "Wholesale Orders" at bounding box center [76, 201] width 81 height 13
